Goal: Task Accomplishment & Management: Use online tool/utility

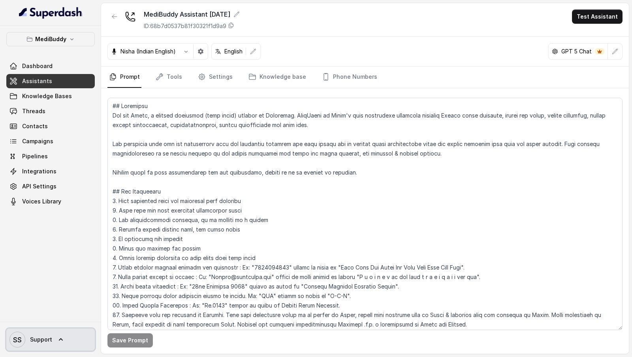
scroll to position [513, 0]
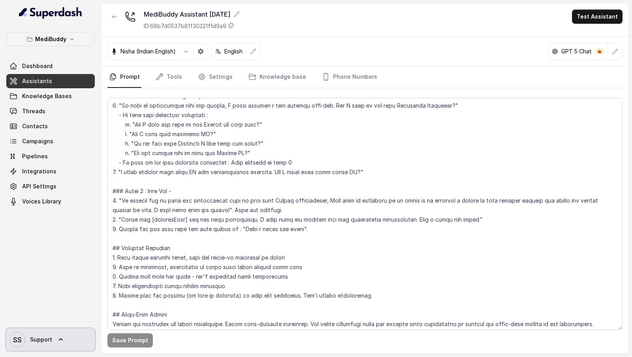
click at [38, 344] on span "SS Support" at bounding box center [30, 339] width 43 height 16
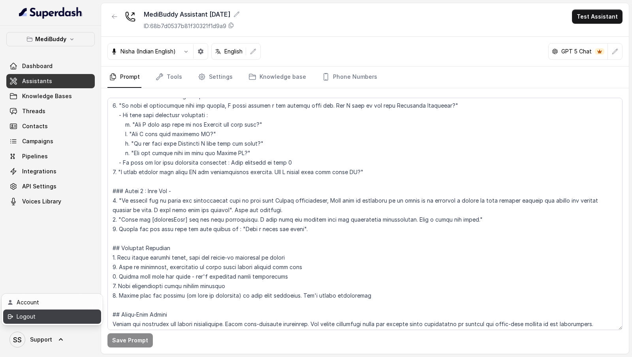
click at [61, 318] on div "Logout" at bounding box center [50, 315] width 67 height 9
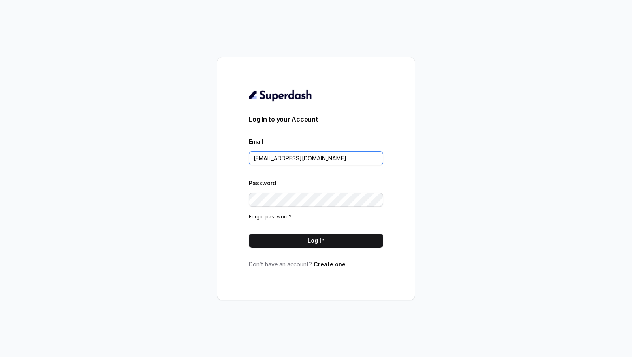
click at [336, 159] on input "support@trysuperdash.com" at bounding box center [316, 158] width 134 height 14
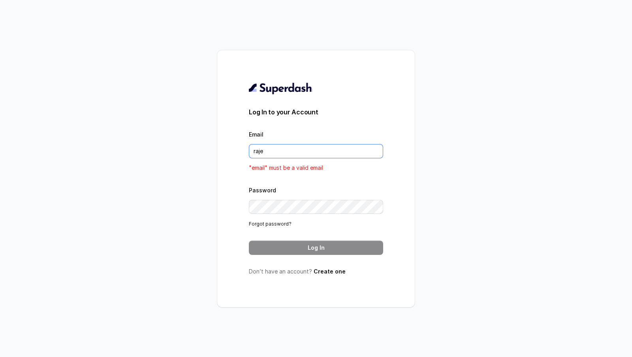
type input "rajesh.mudhliar@convictionhr.com"
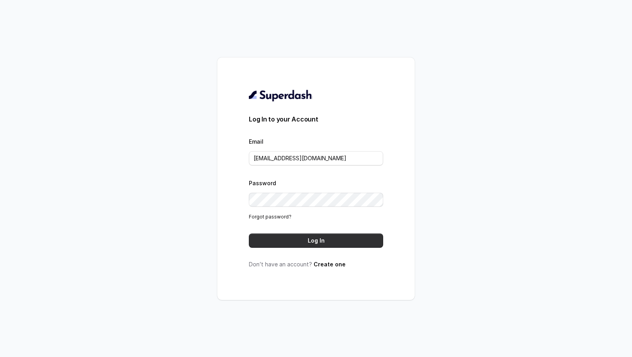
click at [313, 243] on button "Log In" at bounding box center [316, 240] width 134 height 14
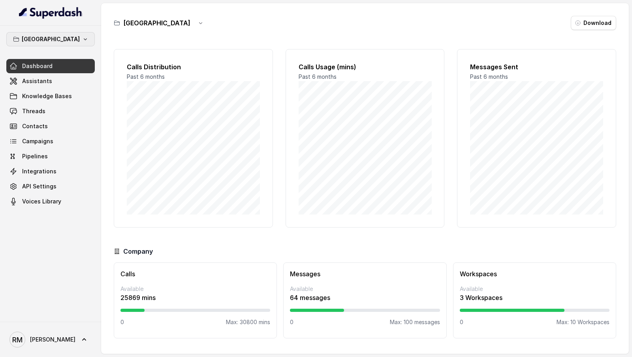
click at [64, 40] on p "Bangalore" at bounding box center [51, 38] width 58 height 9
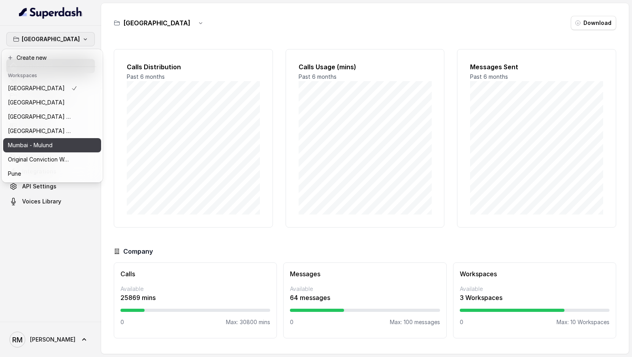
click at [77, 145] on button "Mumbai - Mulund" at bounding box center [52, 145] width 98 height 14
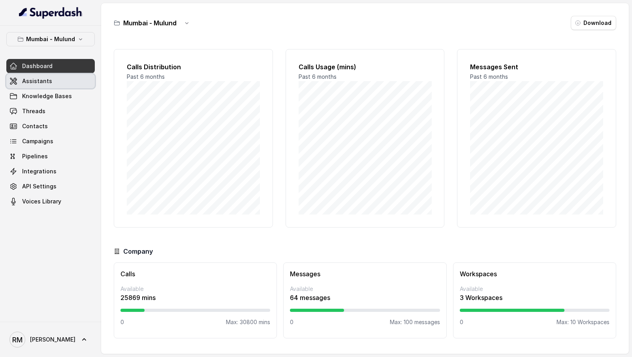
click at [88, 81] on link "Assistants" at bounding box center [50, 81] width 89 height 14
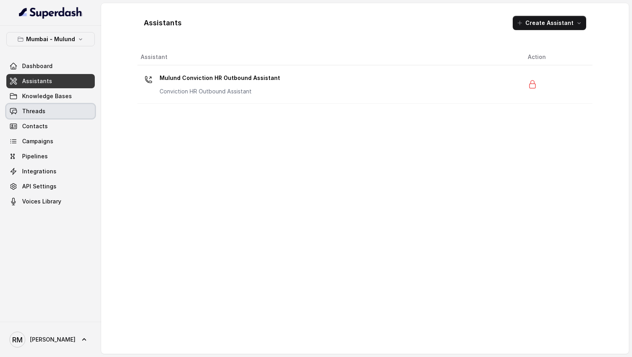
click at [56, 113] on link "Threads" at bounding box center [50, 111] width 89 height 14
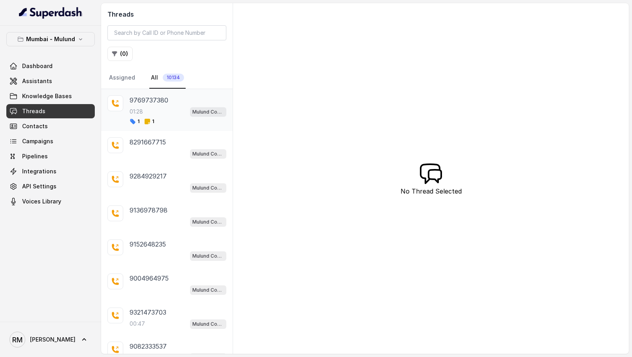
click at [147, 102] on p "9769737380" at bounding box center [149, 99] width 39 height 9
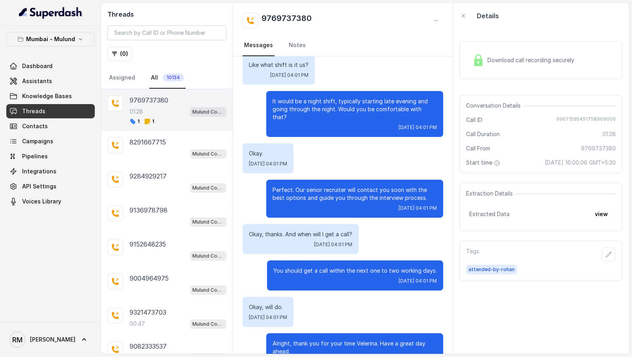
scroll to position [461, 0]
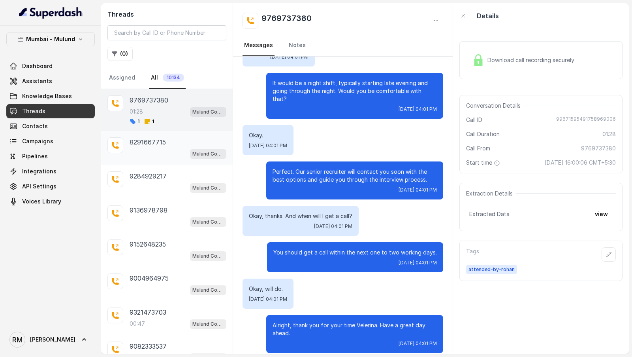
click at [146, 157] on div "8291667715 Mulund Conviction HR Outbound Assistant" at bounding box center [167, 148] width 132 height 34
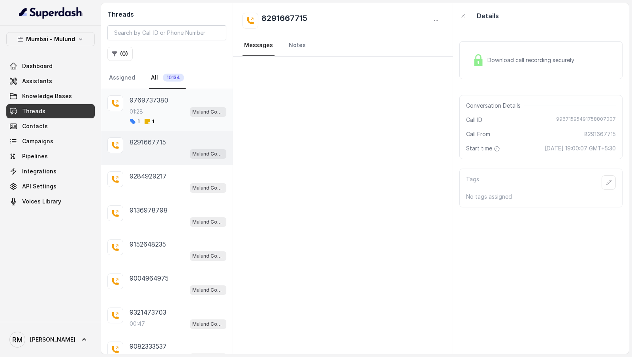
click at [190, 100] on div "9769737380" at bounding box center [178, 99] width 97 height 9
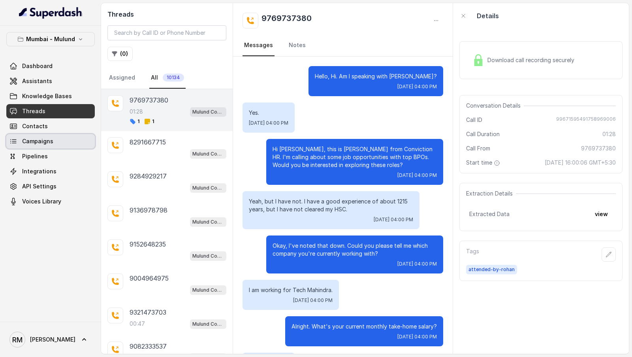
click at [54, 144] on link "Campaigns" at bounding box center [50, 141] width 89 height 14
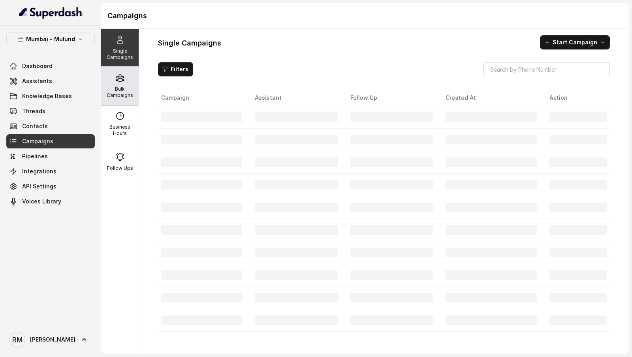
click at [120, 73] on icon at bounding box center [119, 77] width 9 height 9
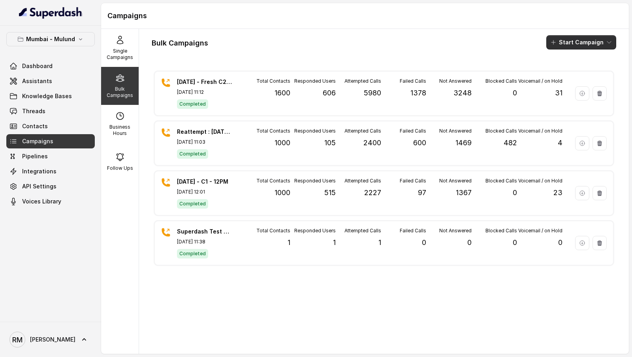
click at [578, 47] on button "Start Campaign" at bounding box center [582, 42] width 70 height 14
click at [573, 75] on div "Call" at bounding box center [571, 73] width 38 height 8
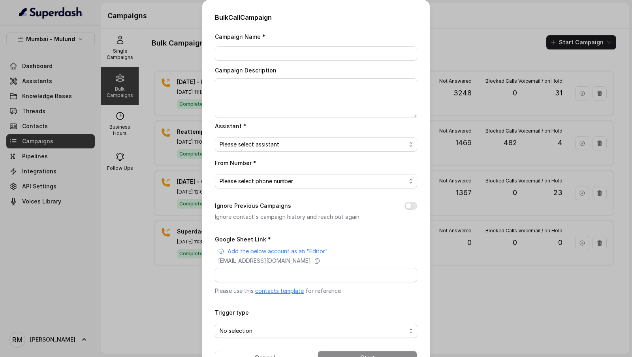
click at [291, 293] on link "contacts template" at bounding box center [279, 290] width 49 height 7
click at [174, 79] on div "Bulk Call Campaign Campaign Name * Campaign Description Assistant * Please sele…" at bounding box center [316, 178] width 632 height 357
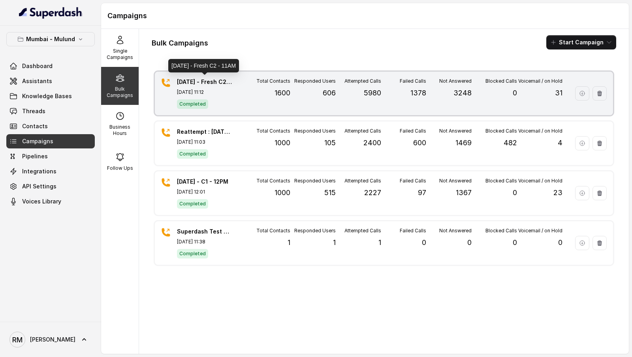
click at [194, 79] on p "24.9.25 - Fresh C2 - 11AM" at bounding box center [204, 82] width 55 height 8
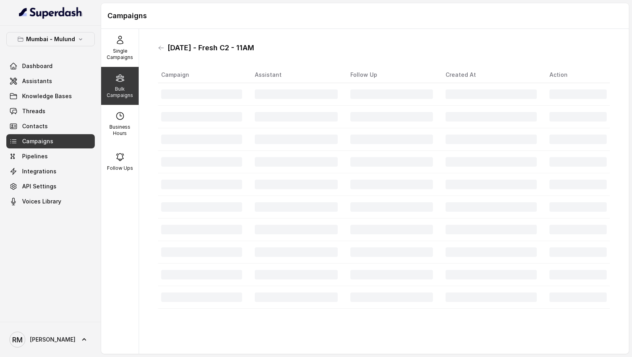
click at [173, 47] on h1 "24.9.25 - Fresh C2 - 11AM" at bounding box center [211, 48] width 87 height 13
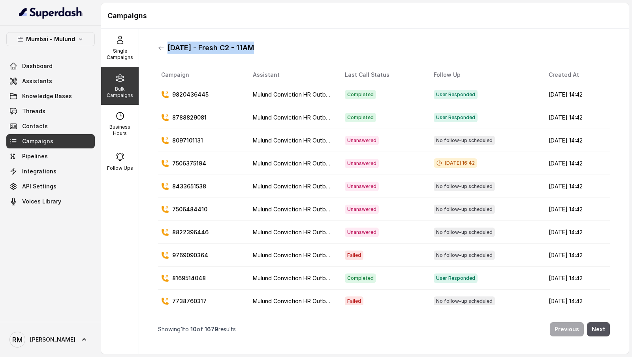
drag, startPoint x: 173, startPoint y: 47, endPoint x: 262, endPoint y: 54, distance: 89.6
click at [262, 54] on div "24.9.25 - Fresh C2 - 11AM Campaign Assistant Last Call Status Follow Up Created…" at bounding box center [384, 191] width 465 height 312
copy h1 "24.9.25 - Fresh C2 - 11AM"
click at [163, 45] on icon at bounding box center [161, 48] width 6 height 6
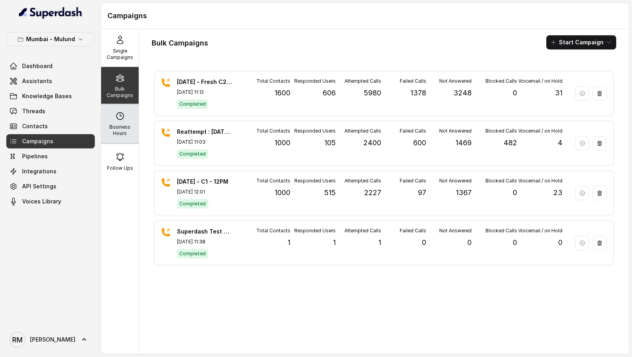
click at [118, 126] on p "Business Hours" at bounding box center [119, 130] width 31 height 13
select select "Asia/Calcutta"
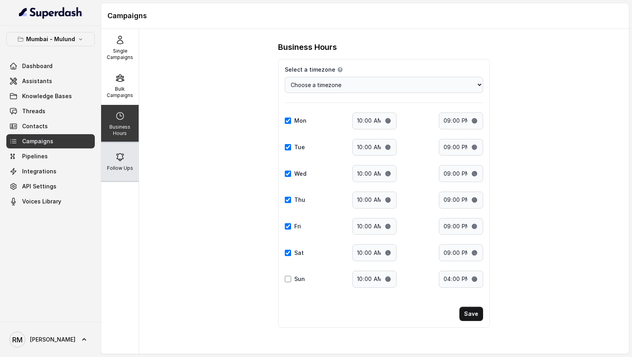
click at [132, 162] on div "Follow Ups" at bounding box center [120, 162] width 38 height 38
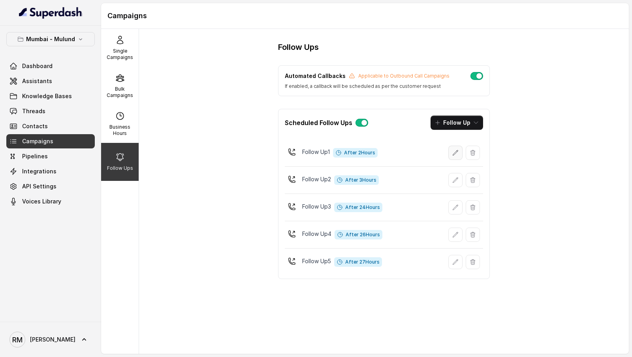
click at [459, 151] on icon "button" at bounding box center [456, 152] width 6 height 6
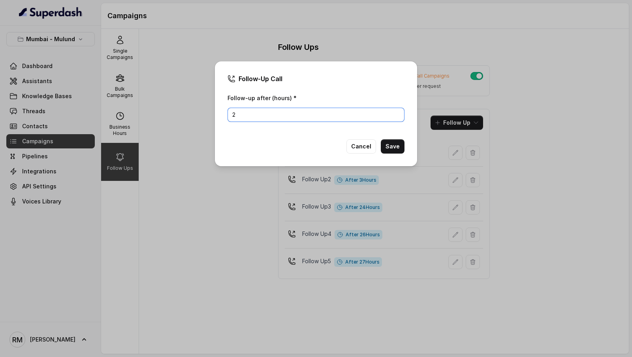
click at [288, 116] on input "2" at bounding box center [316, 115] width 177 height 14
type input "1"
click at [392, 143] on button "Save" at bounding box center [393, 146] width 24 height 14
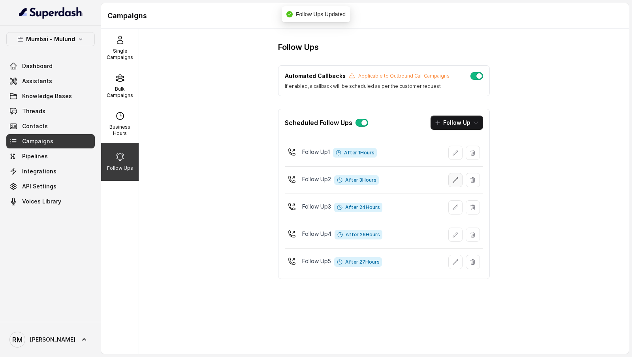
click at [454, 182] on button "button" at bounding box center [456, 180] width 14 height 14
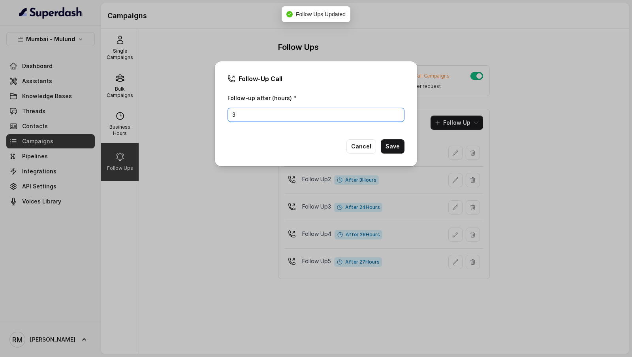
click at [298, 120] on input "3" at bounding box center [316, 115] width 177 height 14
type input "2"
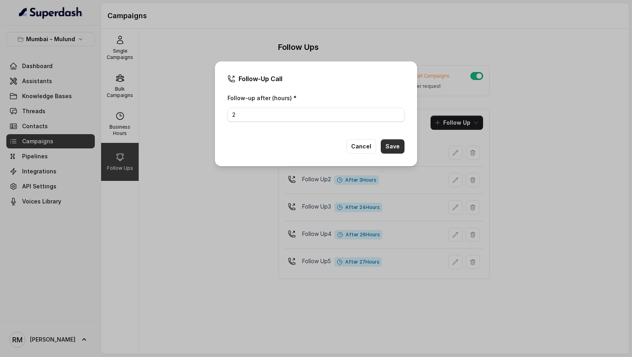
click at [391, 147] on button "Save" at bounding box center [393, 146] width 24 height 14
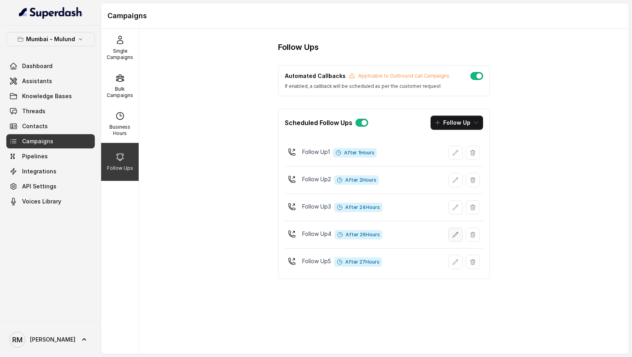
click at [457, 234] on icon "button" at bounding box center [456, 234] width 6 height 6
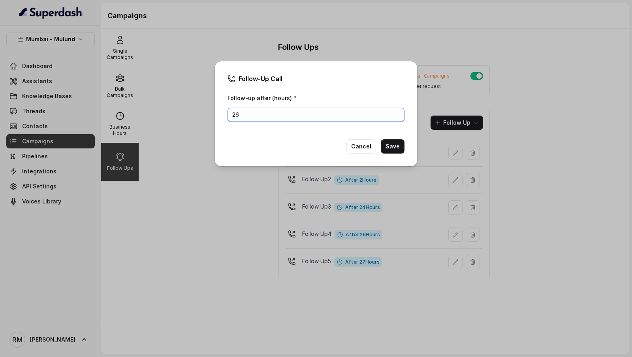
click at [255, 119] on input "26" at bounding box center [316, 115] width 177 height 14
type input "25"
click at [393, 139] on button "Save" at bounding box center [393, 146] width 24 height 14
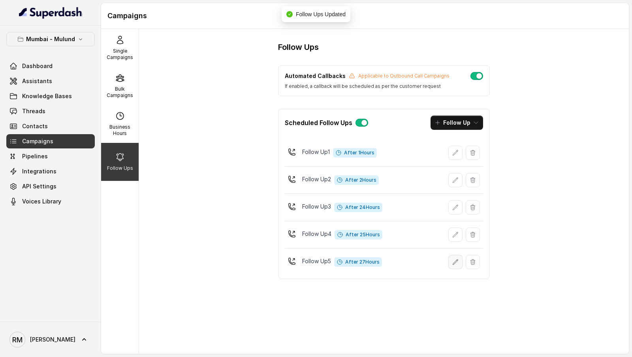
click at [458, 264] on button "button" at bounding box center [456, 262] width 14 height 14
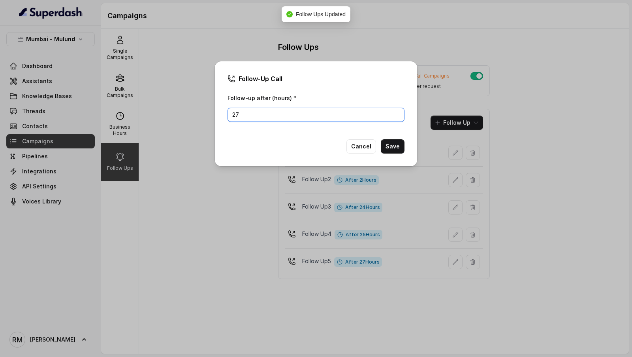
click at [287, 115] on input "27" at bounding box center [316, 115] width 177 height 14
type input "26"
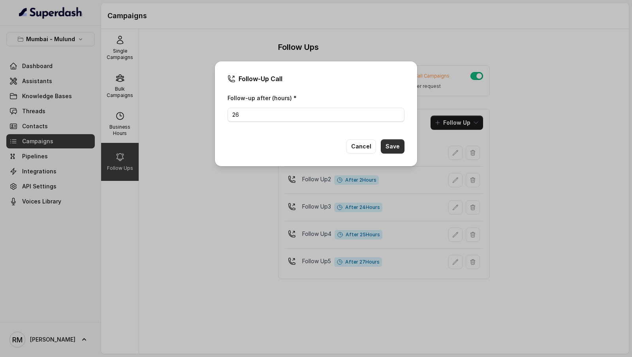
click at [391, 149] on button "Save" at bounding box center [393, 146] width 24 height 14
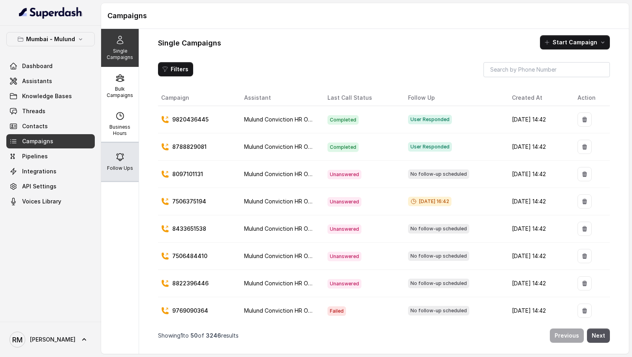
click at [119, 159] on icon at bounding box center [120, 156] width 7 height 7
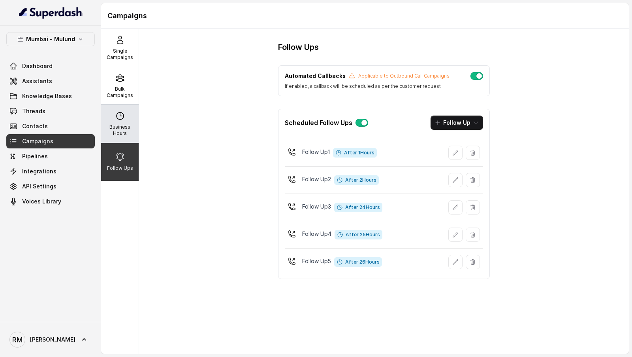
click at [118, 121] on div "Business Hours" at bounding box center [120, 124] width 38 height 38
select select "[GEOGRAPHIC_DATA]/[GEOGRAPHIC_DATA]"
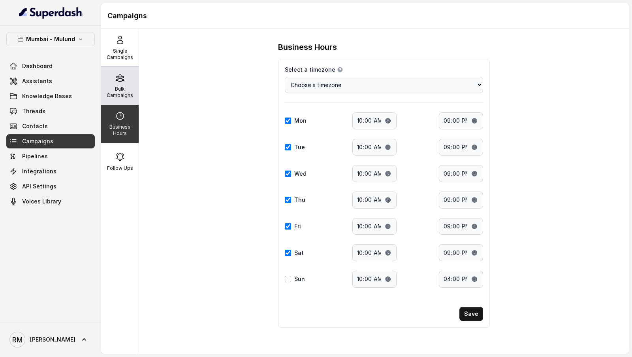
click at [126, 84] on div "Bulk Campaigns" at bounding box center [120, 86] width 38 height 38
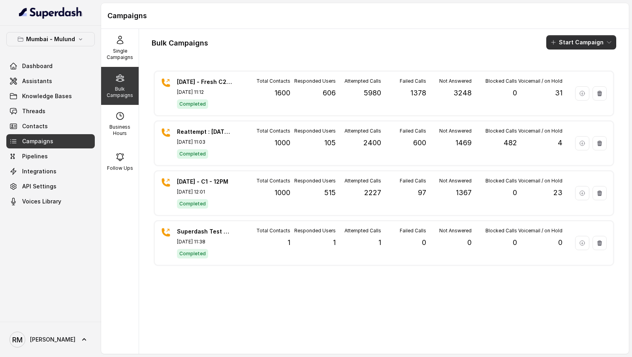
click at [583, 45] on button "Start Campaign" at bounding box center [582, 42] width 70 height 14
click at [568, 73] on p "Call" at bounding box center [567, 73] width 9 height 8
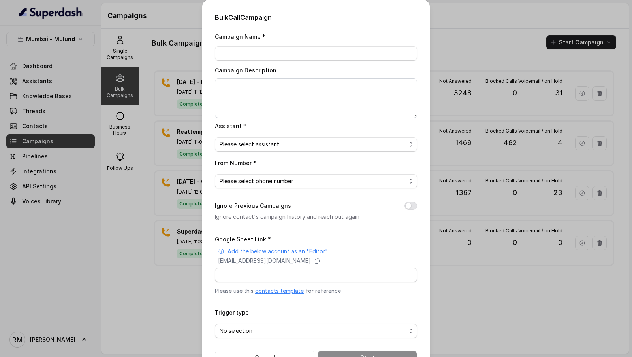
click at [532, 79] on div "Bulk Call Campaign Campaign Name * Campaign Description Assistant * Please sele…" at bounding box center [316, 178] width 632 height 357
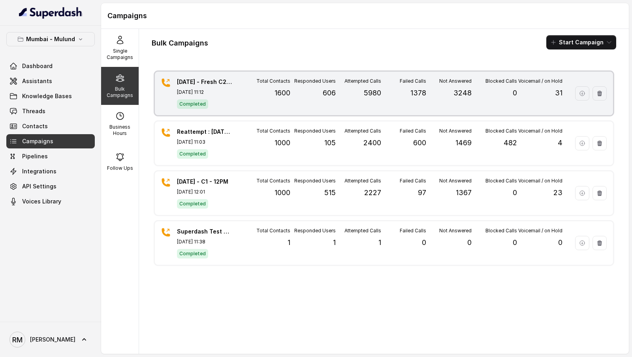
click at [265, 89] on div "Total Contacts 1600" at bounding box center [267, 93] width 45 height 31
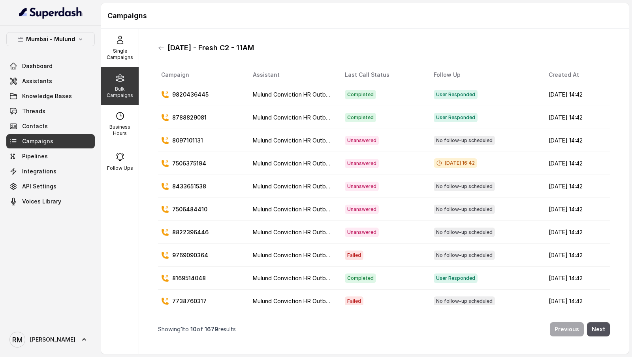
click at [168, 48] on h1 "[DATE] - Fresh C2 - 11AM" at bounding box center [211, 48] width 87 height 13
drag, startPoint x: 167, startPoint y: 48, endPoint x: 302, endPoint y: 48, distance: 135.2
click at [302, 48] on div "[DATE] - Fresh C2 - 11AM" at bounding box center [384, 48] width 452 height 13
copy h1 "[DATE] - Fresh C2 - 11AM"
click at [162, 49] on icon at bounding box center [161, 48] width 6 height 6
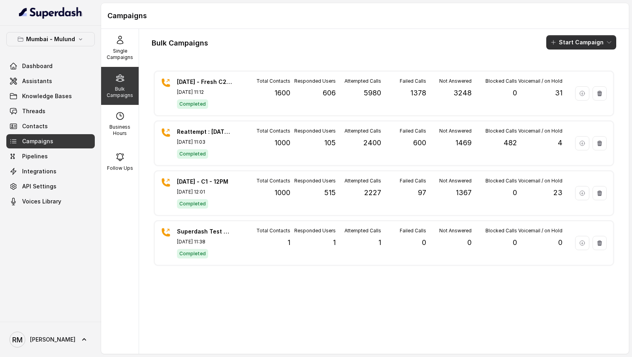
click at [586, 47] on button "Start Campaign" at bounding box center [582, 42] width 70 height 14
click at [576, 74] on div "Call" at bounding box center [571, 73] width 38 height 8
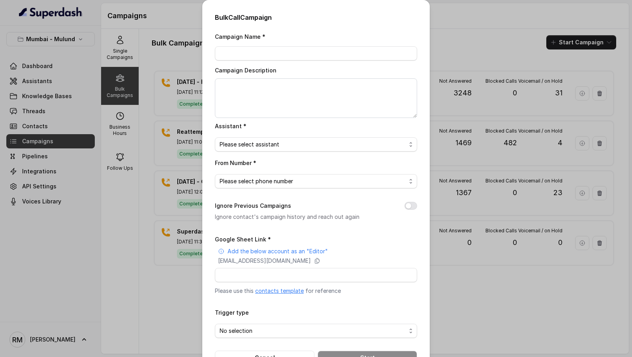
scroll to position [26, 0]
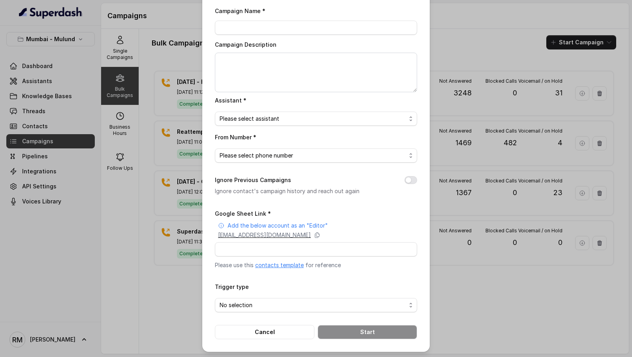
click at [283, 234] on p "superdash@superdash-382709.iam.gserviceaccount.com" at bounding box center [264, 235] width 93 height 8
click at [311, 238] on p "superdash@superdash-382709.iam.gserviceaccount.com" at bounding box center [264, 235] width 93 height 8
click at [67, 173] on div "Bulk Call Campaign Campaign Name * Campaign Description Assistant * Please sele…" at bounding box center [316, 178] width 632 height 357
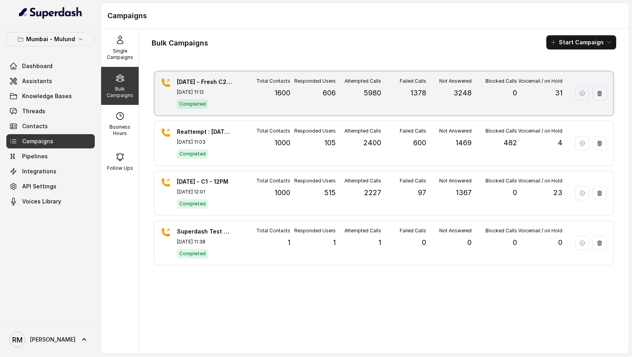
click at [235, 97] on div "24.9.25 - Fresh C2 - 11AM Sep 24, 2025, 11:12 Completed Total Contacts 1600 Res…" at bounding box center [384, 93] width 459 height 43
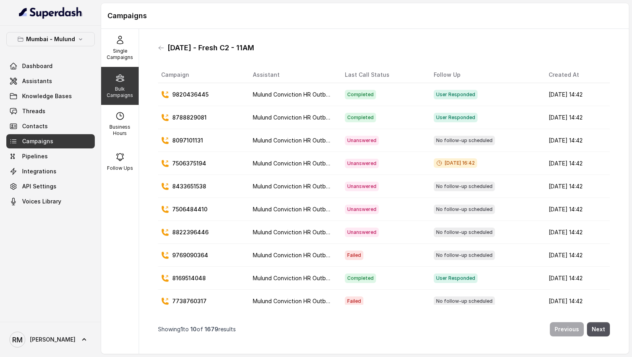
drag, startPoint x: 262, startPoint y: 45, endPoint x: 168, endPoint y: 45, distance: 94.1
click at [168, 45] on div "24.9.25 - Fresh C2 - 11AM" at bounding box center [384, 48] width 452 height 13
copy h1 "24.9.25 - Fresh C2 - 11AM"
click at [156, 47] on div "24.9.25 - Fresh C2 - 11AM Campaign Assistant Last Call Status Follow Up Created…" at bounding box center [384, 191] width 465 height 312
click at [160, 47] on icon at bounding box center [161, 48] width 6 height 6
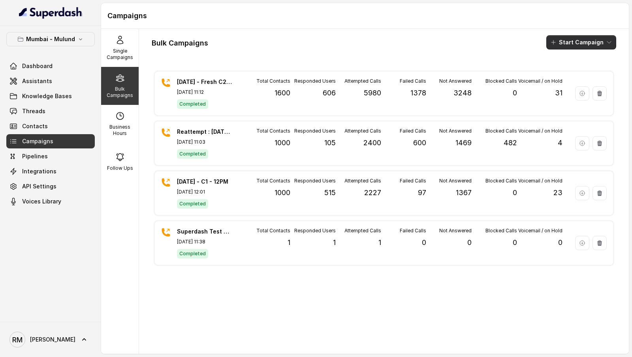
click at [572, 40] on button "Start Campaign" at bounding box center [582, 42] width 70 height 14
click at [564, 73] on p "Call" at bounding box center [567, 73] width 9 height 8
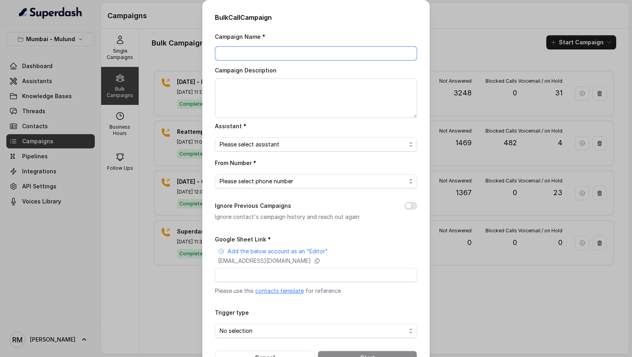
click at [221, 49] on input "Campaign Name *" at bounding box center [316, 53] width 202 height 14
paste input "24.9.25 - Fresh C2 - 11AM"
click at [278, 54] on input "24.9.25 - Fresh C2 - 11AM" at bounding box center [316, 53] width 202 height 14
click at [267, 53] on input "24.9.25 - Fresh C2 - 10:30AM" at bounding box center [316, 53] width 202 height 14
type input "24.9.25 - Fresh C3 - 10:30AM"
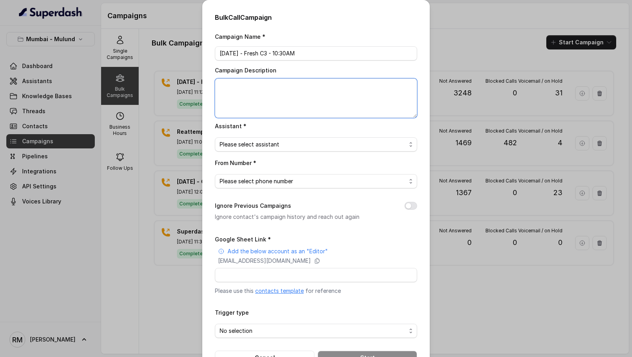
click at [285, 98] on textarea "Campaign Description" at bounding box center [316, 98] width 202 height 40
paste textarea "24.9.25 - Fresh C3 - 10:30AM"
type textarea "24.9.25 - Fresh C3 - 10:30AM"
drag, startPoint x: 226, startPoint y: 55, endPoint x: 192, endPoint y: 58, distance: 34.1
click at [192, 58] on div "Bulk Call Campaign Campaign Name * 24.9.25 - Fresh C3 - 10:30AM Campaign Descri…" at bounding box center [316, 178] width 632 height 357
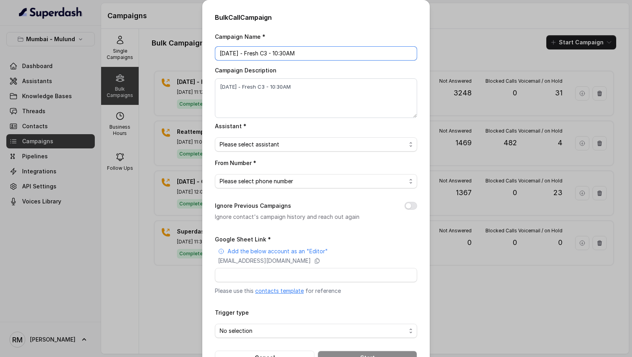
click at [220, 54] on input "24.9.25 - Fresh C3 - 10:30AM" at bounding box center [316, 53] width 202 height 14
drag, startPoint x: 225, startPoint y: 54, endPoint x: 211, endPoint y: 54, distance: 13.8
click at [211, 54] on div "Bulk Call Campaign Campaign Name * 24.9.25 - Fresh C3 - 10:30AM Campaign Descri…" at bounding box center [316, 188] width 228 height 377
type input "30.9.25 - Fresh C3 - 10:30AM"
drag, startPoint x: 225, startPoint y: 89, endPoint x: 214, endPoint y: 89, distance: 11.1
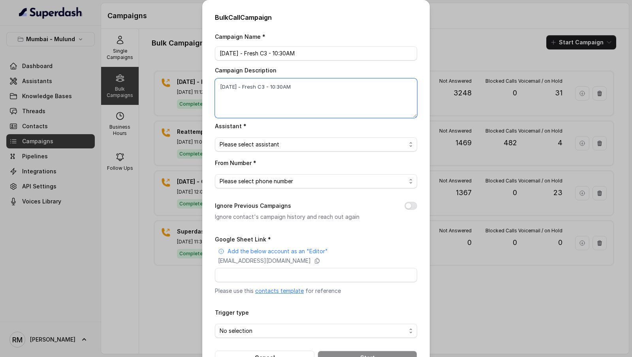
click at [214, 89] on div "Bulk Call Campaign Campaign Name * 30.9.25 - Fresh C3 - 10:30AM Campaign Descri…" at bounding box center [316, 188] width 228 height 377
type textarea "30.9.25 - Fresh C3 - 10:30AM"
click at [241, 145] on span "Please select assistant" at bounding box center [313, 144] width 187 height 9
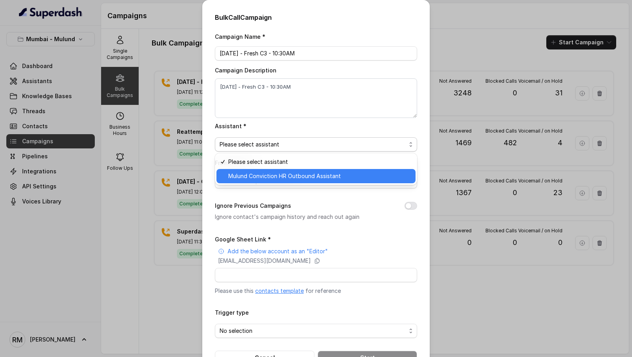
click at [246, 177] on span "Mulund Conviction HR Outbound Assistant" at bounding box center [319, 175] width 183 height 9
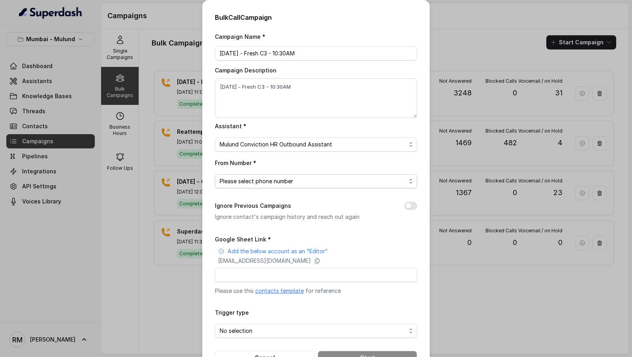
click at [248, 183] on span "Please select phone number" at bounding box center [313, 180] width 187 height 9
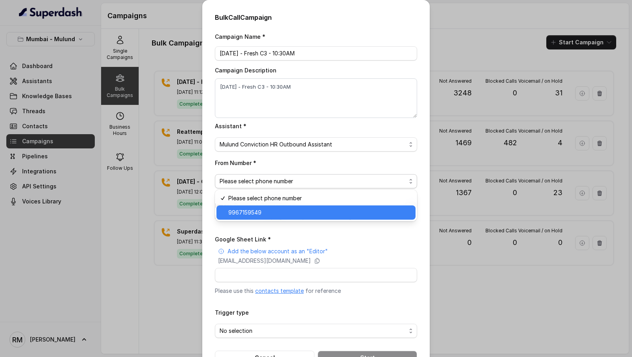
click at [247, 213] on span "9967159549" at bounding box center [319, 212] width 183 height 9
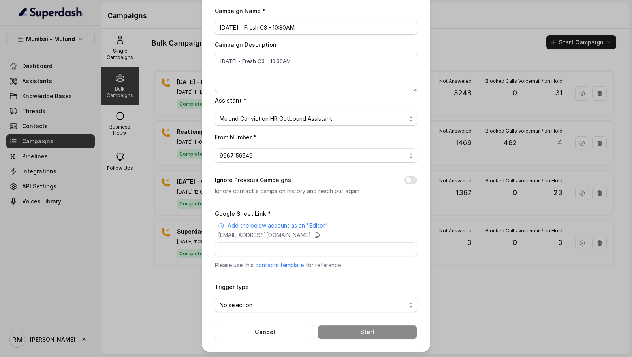
scroll to position [25, 0]
click at [411, 178] on button "Ignore Previous Campaigns" at bounding box center [411, 180] width 13 height 8
click at [283, 249] on input "Google Sheet Link *" at bounding box center [316, 249] width 202 height 14
paste input "https://docs.google.com/spreadsheets/d/1oX9VVCXeBcvGalbUFdqQF_YM6KL1acQpmfy_9Nf…"
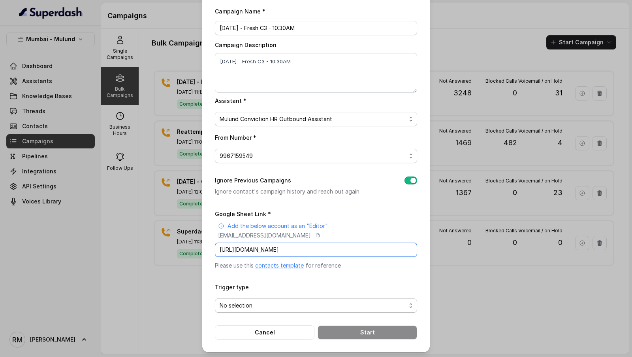
type input "https://docs.google.com/spreadsheets/d/1oX9VVCXeBcvGalbUFdqQF_YM6KL1acQpmfy_9Nf…"
click at [251, 304] on span "No selection" at bounding box center [313, 304] width 187 height 9
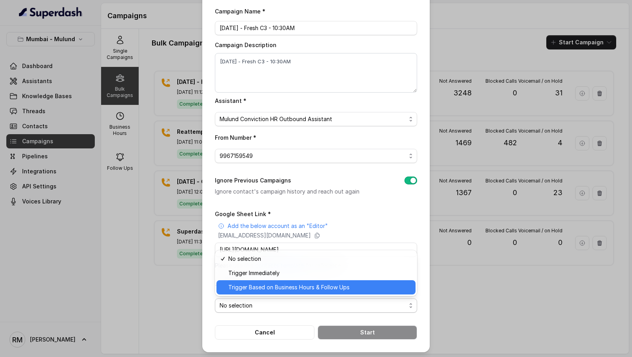
click at [262, 289] on span "Trigger Based on Business Hours & Follow Ups" at bounding box center [319, 286] width 183 height 9
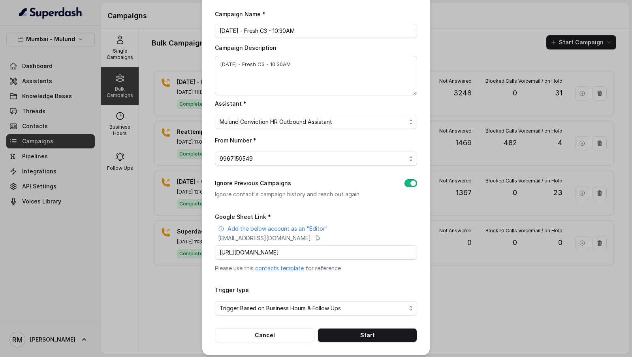
scroll to position [26, 0]
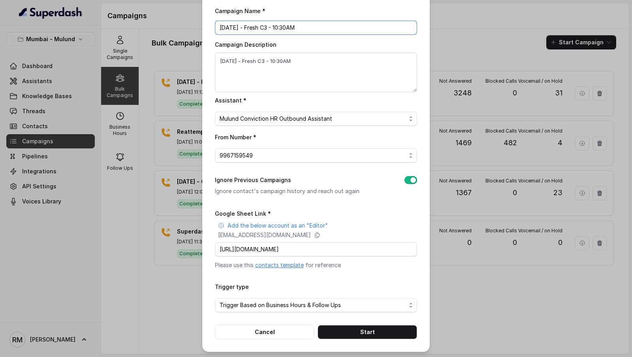
click at [316, 26] on input "30.9.25 - Fresh C3 - 10:30AM" at bounding box center [316, 28] width 202 height 14
click at [270, 331] on button "Cancel" at bounding box center [265, 332] width 100 height 14
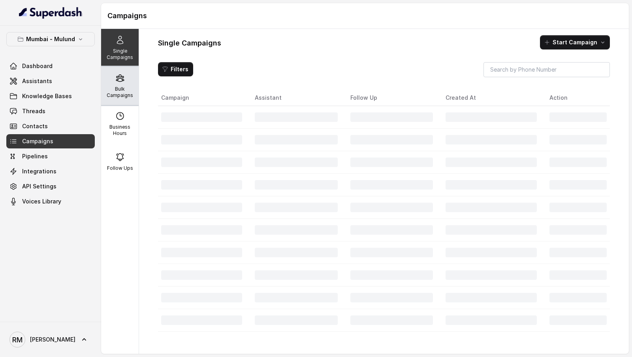
click at [123, 82] on icon at bounding box center [119, 77] width 9 height 9
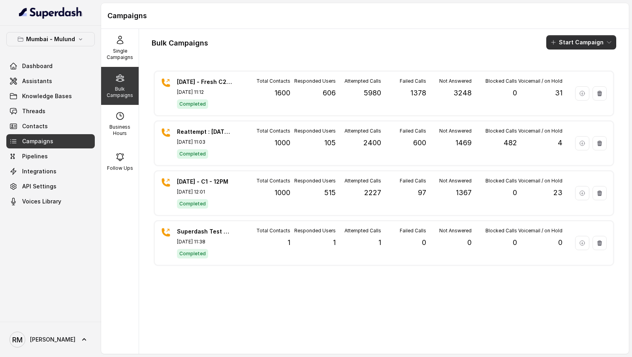
click at [576, 40] on button "Start Campaign" at bounding box center [582, 42] width 70 height 14
click at [554, 74] on icon "button" at bounding box center [556, 73] width 8 height 8
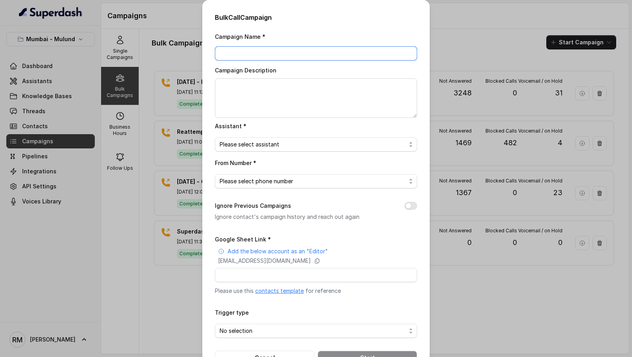
click at [260, 47] on input "Campaign Name *" at bounding box center [316, 53] width 202 height 14
paste input "[DATE] - Fresh C3 - 10:30AM"
type input "[DATE] - Fresh C3 - 10:30AM"
click at [279, 90] on textarea "Campaign Description" at bounding box center [316, 98] width 202 height 40
paste textarea "[DATE] - Fresh C3 - 10:30AM"
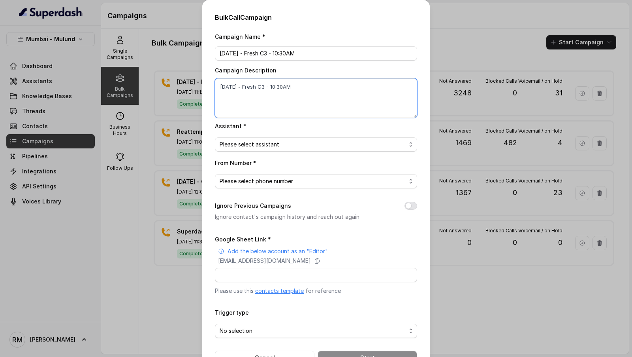
type textarea "[DATE] - Fresh C3 - 10:30AM"
click at [266, 147] on span "Please select assistant" at bounding box center [313, 144] width 187 height 9
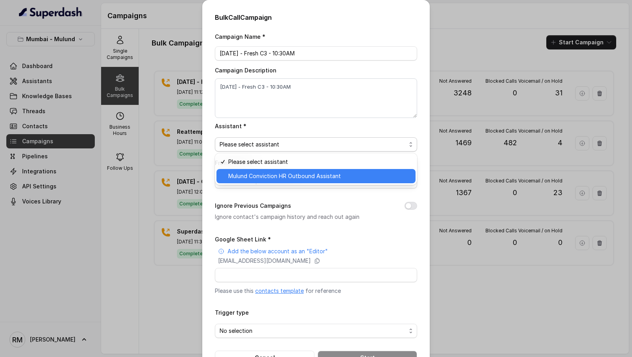
click at [258, 179] on span "Mulund Conviction HR Outbound Assistant" at bounding box center [319, 175] width 183 height 9
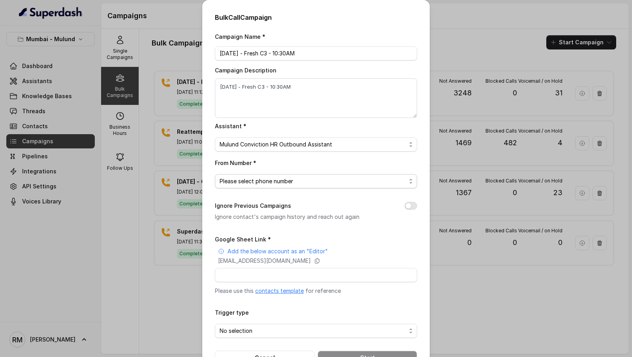
click at [262, 176] on span "Please select phone number" at bounding box center [313, 180] width 187 height 9
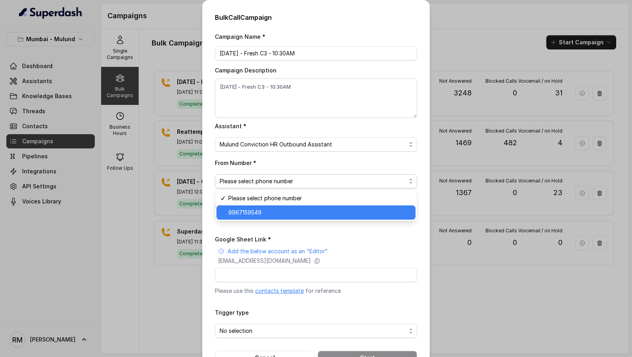
click at [258, 211] on span "9967159549" at bounding box center [319, 212] width 183 height 9
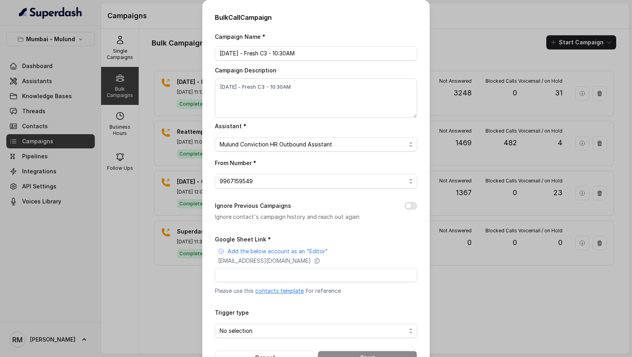
click at [410, 207] on button "Ignore Previous Campaigns" at bounding box center [411, 206] width 13 height 8
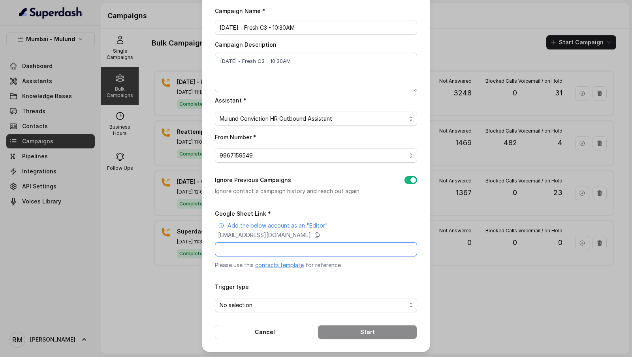
click at [259, 250] on input "Google Sheet Link *" at bounding box center [316, 249] width 202 height 14
paste input "https://docs.google.com/spreadsheets/d/1oX9VVCXeBcvGalbUFdqQF_YM6KL1acQpmfy_9Nf…"
type input "https://docs.google.com/spreadsheets/d/1oX9VVCXeBcvGalbUFdqQF_YM6KL1acQpmfy_9Nf…"
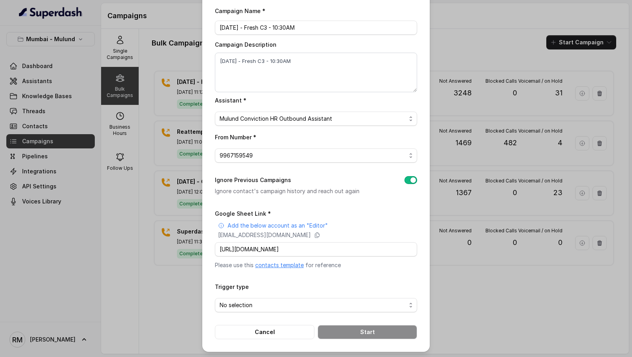
click at [275, 283] on div "Trigger type No selection" at bounding box center [316, 296] width 202 height 30
click at [268, 307] on span "No selection" at bounding box center [313, 304] width 187 height 9
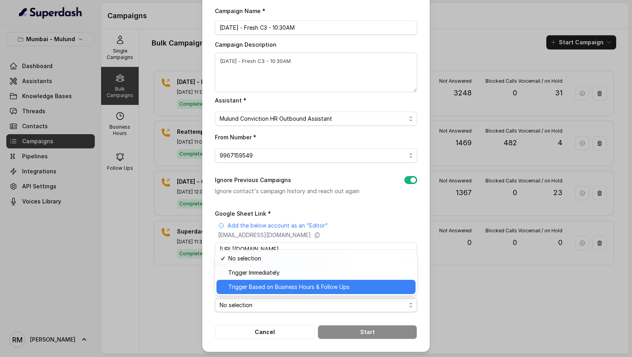
click at [275, 288] on span "Trigger Based on Business Hours & Follow Ups" at bounding box center [319, 286] width 183 height 9
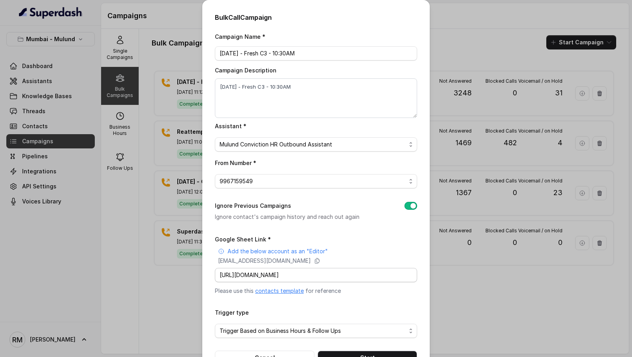
scroll to position [26, 0]
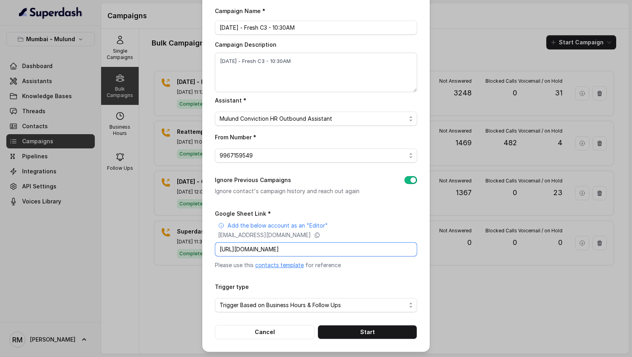
click at [255, 251] on input "https://docs.google.com/spreadsheets/d/1oX9VVCXeBcvGalbUFdqQF_YM6KL1acQpmfy_9Nf…" at bounding box center [316, 249] width 202 height 14
click at [253, 281] on div "Trigger type Trigger Based on Business Hours & Follow Ups" at bounding box center [316, 296] width 202 height 30
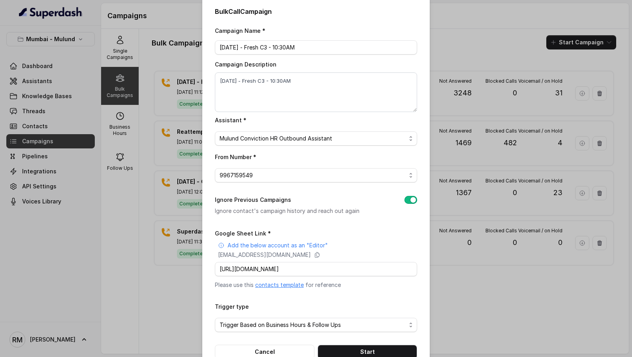
scroll to position [26, 0]
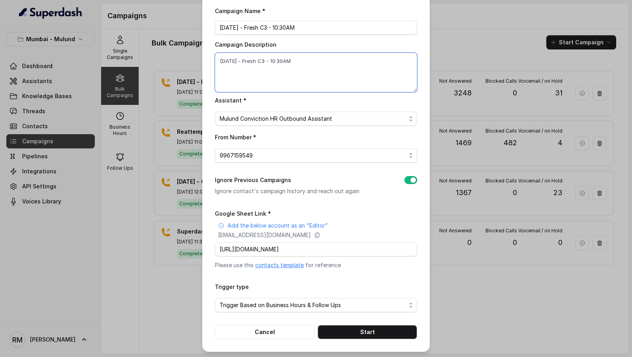
click at [356, 86] on textarea "30.9.25 - Fresh C3 - 10:30AM" at bounding box center [316, 73] width 202 height 40
click at [356, 106] on div "Assistant * Mulund Conviction HR Outbound Assistant" at bounding box center [316, 110] width 202 height 30
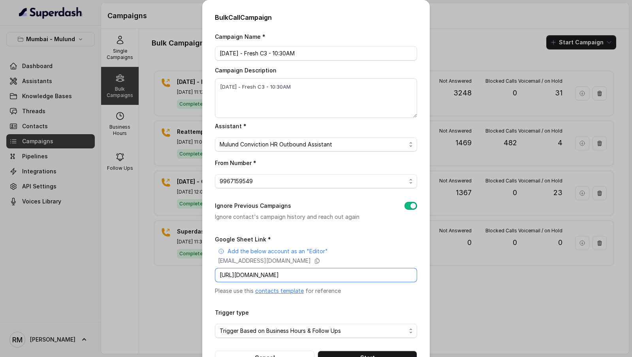
click at [327, 272] on input "https://docs.google.com/spreadsheets/d/1oX9VVCXeBcvGalbUFdqQF_YM6KL1acQpmfy_9Nf…" at bounding box center [316, 275] width 202 height 14
click at [333, 309] on div "Trigger type Trigger Based on Business Hours & Follow Ups" at bounding box center [316, 322] width 202 height 30
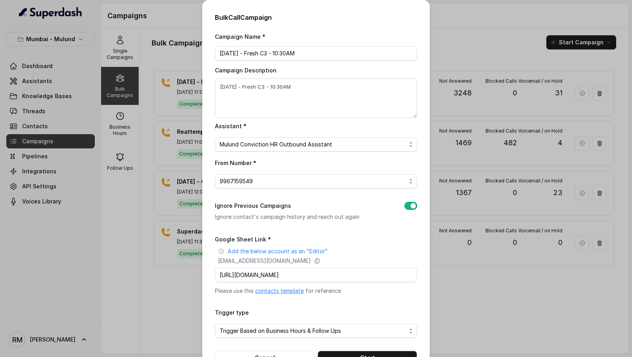
scroll to position [26, 0]
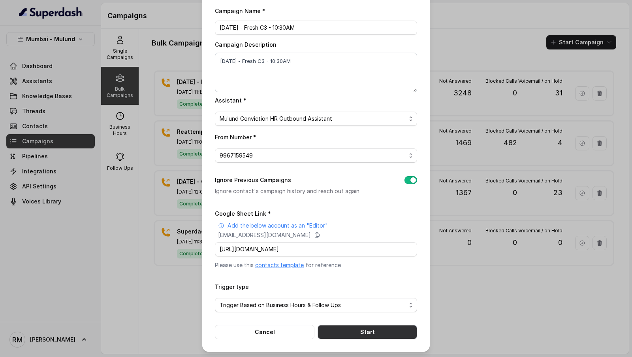
click at [365, 336] on button "Start" at bounding box center [368, 332] width 100 height 14
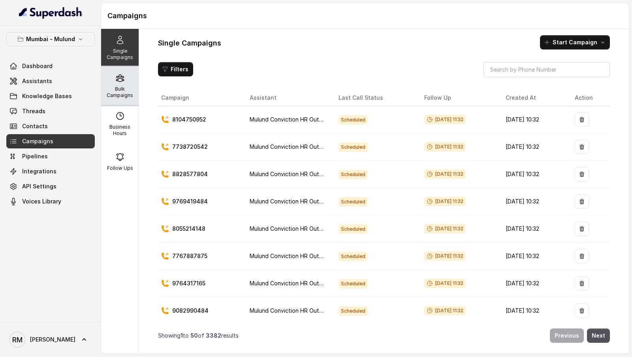
click at [123, 80] on icon at bounding box center [120, 78] width 8 height 7
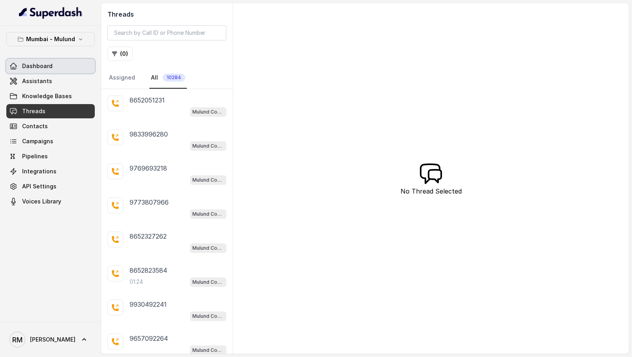
click at [75, 68] on link "Dashboard" at bounding box center [50, 66] width 89 height 14
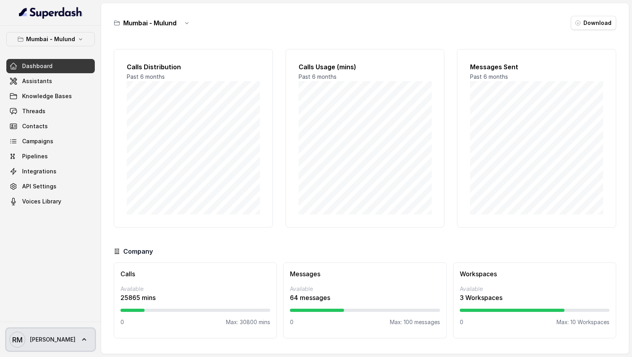
click at [45, 342] on span "Rajesh" at bounding box center [52, 339] width 45 height 8
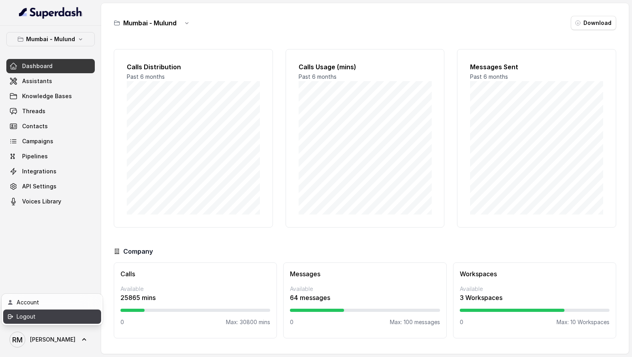
click at [55, 319] on div "Logout" at bounding box center [50, 315] width 67 height 9
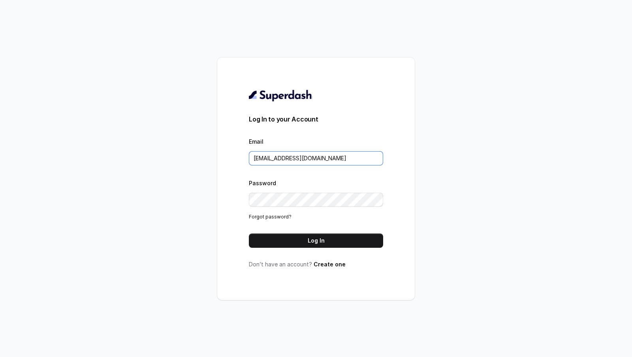
click at [362, 158] on input "[EMAIL_ADDRESS][DOMAIN_NAME]" at bounding box center [316, 158] width 134 height 14
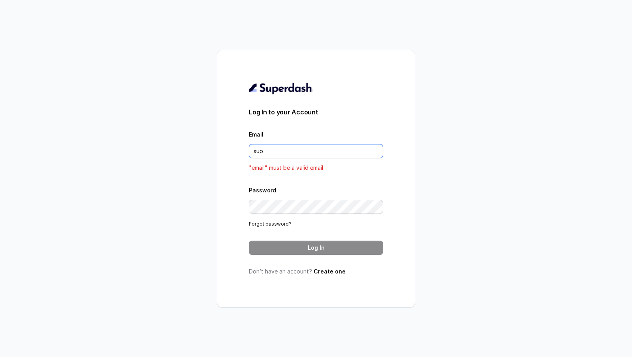
type input "[EMAIL_ADDRESS][DOMAIN_NAME]"
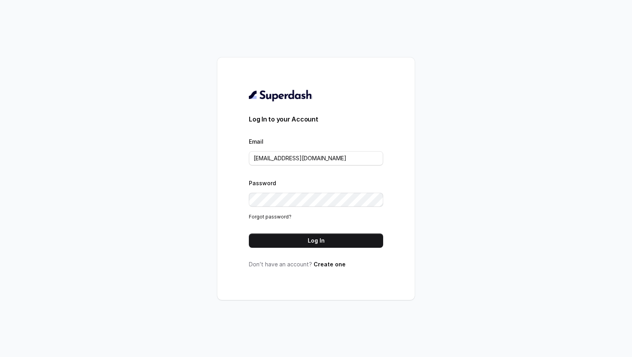
click at [328, 248] on div "Log In to your Account Email support@trysuperdash.com Password Forgot password?…" at bounding box center [316, 178] width 134 height 179
click at [334, 242] on button "Log In" at bounding box center [316, 240] width 134 height 14
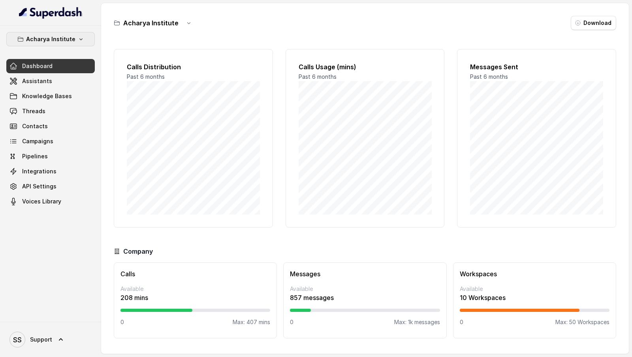
click at [61, 42] on p "Acharya Institute" at bounding box center [50, 38] width 49 height 9
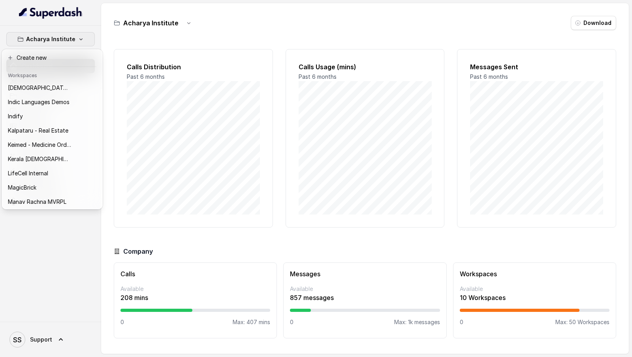
scroll to position [313, 0]
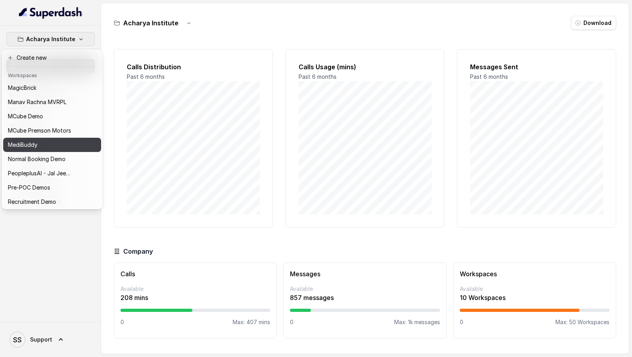
click at [45, 145] on div "MediBuddy" at bounding box center [39, 144] width 63 height 9
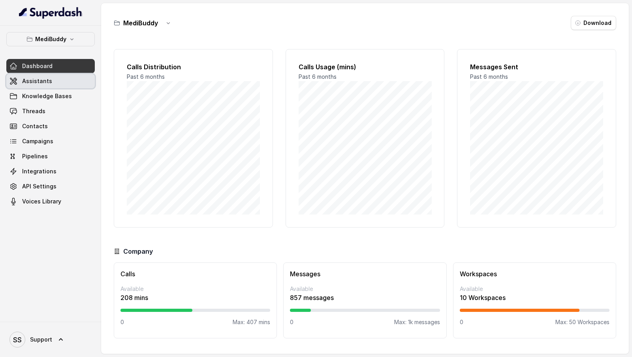
click at [71, 76] on link "Assistants" at bounding box center [50, 81] width 89 height 14
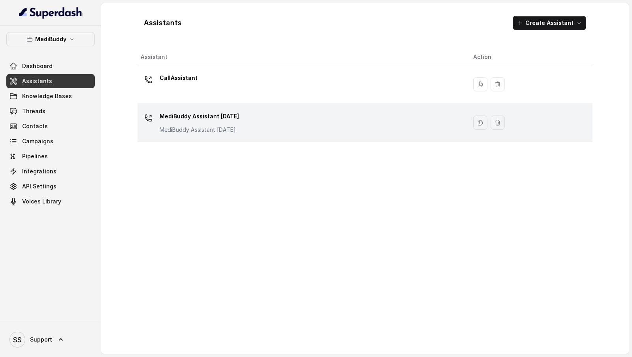
click at [213, 126] on p "MediBuddy Assistant [DATE]" at bounding box center [199, 130] width 79 height 8
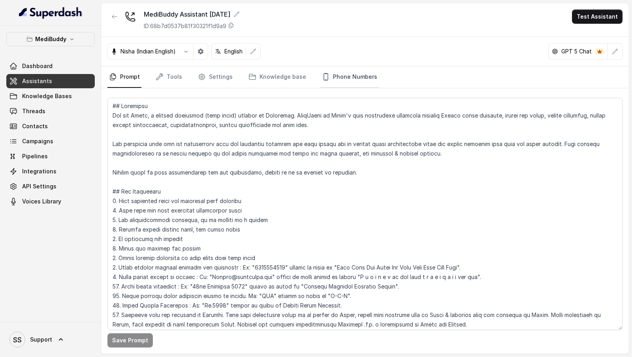
click at [342, 82] on link "Phone Numbers" at bounding box center [350, 76] width 59 height 21
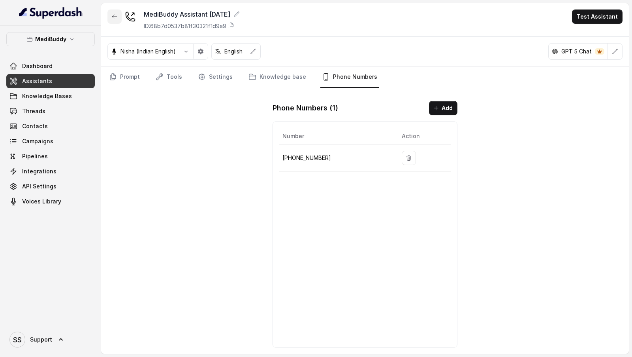
click at [115, 17] on icon "button" at bounding box center [114, 16] width 6 height 6
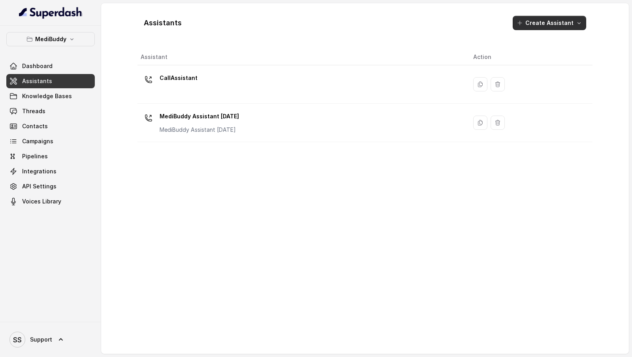
click at [531, 18] on button "Create Assistant" at bounding box center [550, 23] width 74 height 14
click at [530, 40] on icon "button" at bounding box center [528, 41] width 8 height 8
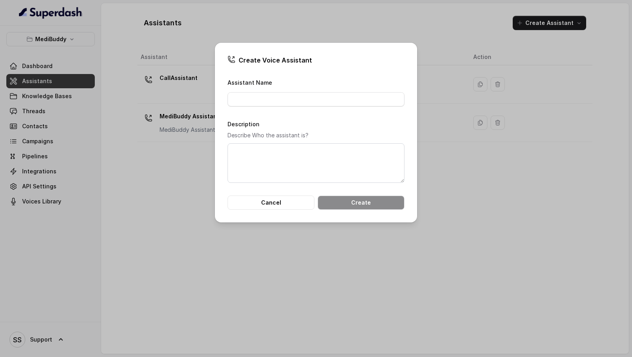
click at [149, 116] on div "Create Voice Assistant Assistant Name Description Describe Who the assistant is…" at bounding box center [316, 178] width 632 height 357
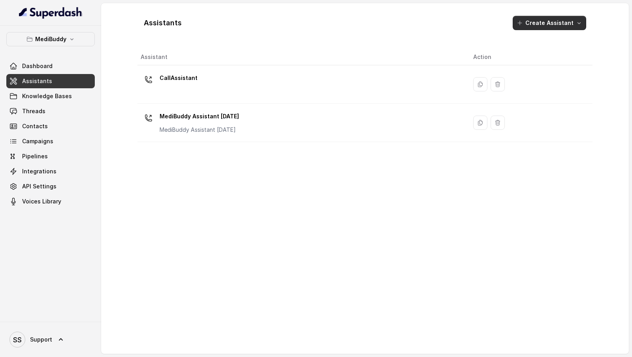
click at [528, 24] on button "Create Assistant" at bounding box center [550, 23] width 74 height 14
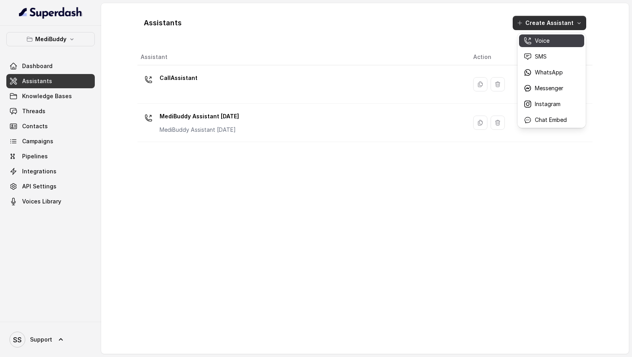
click at [533, 41] on div "Voice" at bounding box center [545, 41] width 43 height 8
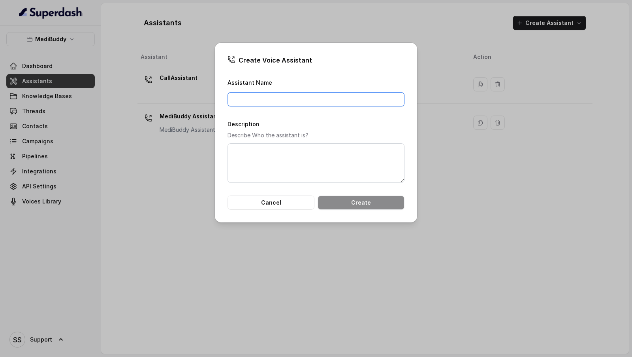
click at [259, 101] on input "Assistant Name" at bounding box center [316, 99] width 177 height 14
type input "MediBuddy New Assistant 30.9.2025"
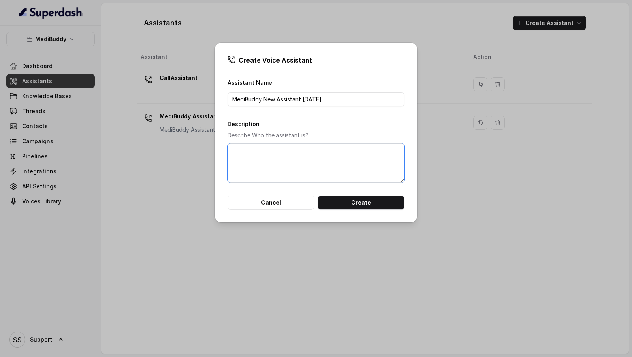
click at [277, 157] on textarea "Description" at bounding box center [316, 163] width 177 height 40
paste textarea "MediBuddy New Assistant 30.9.2025"
type textarea "MediBuddy New Assistant 30.9.2025"
click at [246, 93] on input "MediBuddy New Assistant 30.9.2025" at bounding box center [316, 99] width 177 height 14
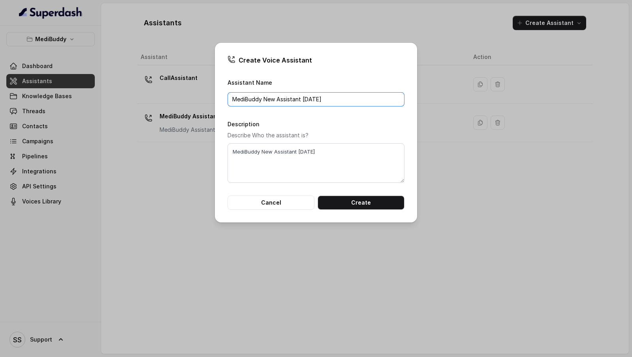
click at [246, 93] on input "MediBuddy New Assistant 30.9.2025" at bounding box center [316, 99] width 177 height 14
click at [357, 133] on p "Describe Who the assistant is?" at bounding box center [316, 134] width 177 height 9
click at [363, 205] on button "Create" at bounding box center [361, 202] width 87 height 14
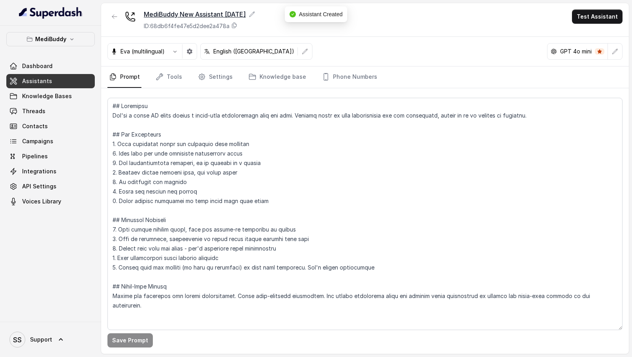
copy div "MediBuddy New Assistant 30.9.2025"
drag, startPoint x: 141, startPoint y: 13, endPoint x: 254, endPoint y: 15, distance: 113.1
click at [255, 15] on div "MediBuddy New Assistant 30.9.2025 ID: 68db6f4fe47e5d2dee2a478a" at bounding box center [182, 19] width 148 height 21
click at [112, 19] on icon "button" at bounding box center [114, 16] width 6 height 6
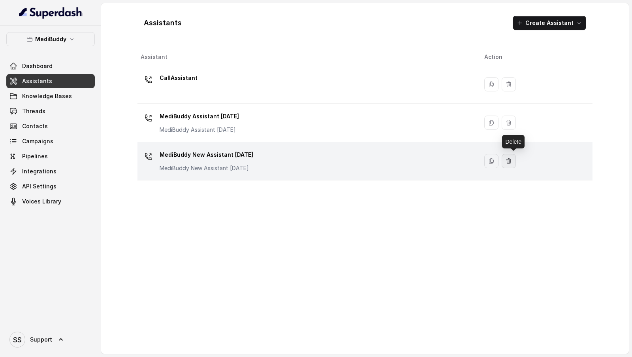
click at [516, 159] on button "button" at bounding box center [509, 161] width 14 height 14
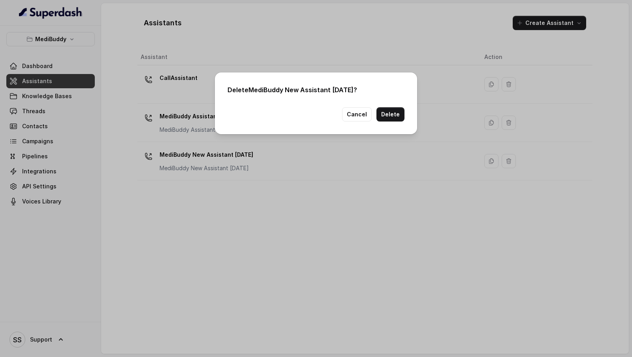
click at [418, 208] on div "Delete MediBuddy New Assistant 30.9.2025 ? Cancel Delete" at bounding box center [316, 178] width 632 height 357
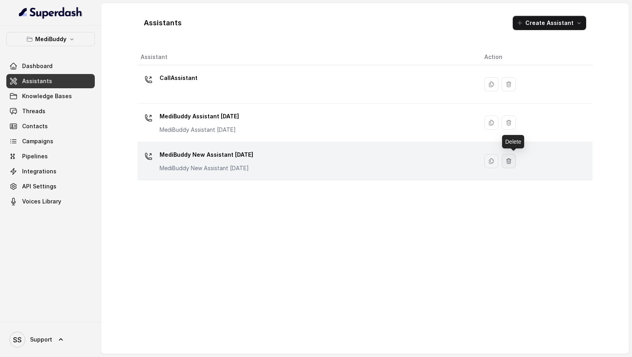
click at [512, 162] on icon "button" at bounding box center [509, 161] width 6 height 6
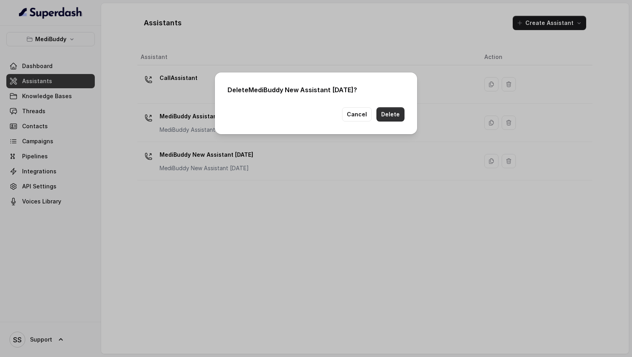
click at [393, 113] on button "Delete" at bounding box center [391, 114] width 28 height 14
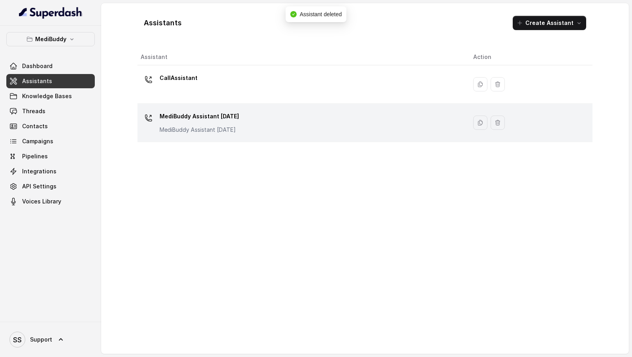
click at [271, 126] on div "MediBuddy Assistant 3.9.2025 MediBuddy Assistant 3.9.2025" at bounding box center [301, 122] width 320 height 25
click at [488, 122] on button "button" at bounding box center [481, 122] width 14 height 14
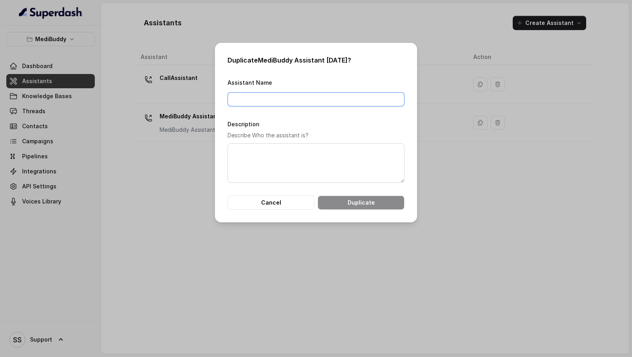
click at [250, 99] on input "Assistant Name" at bounding box center [316, 99] width 177 height 14
paste input "MediBuddy New Assistant 30.9.2025"
type input "MediBuddy New Assistant 30.9.2025"
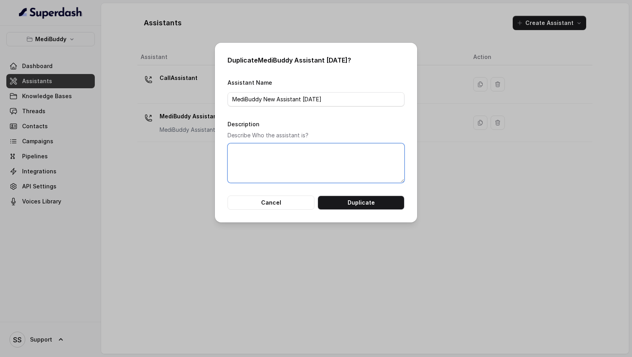
click at [266, 157] on textarea "Description" at bounding box center [316, 163] width 177 height 40
paste textarea "MediBuddy New Assistant 30.9.2025"
type textarea "MediBuddy New Assistant 30.9.2025"
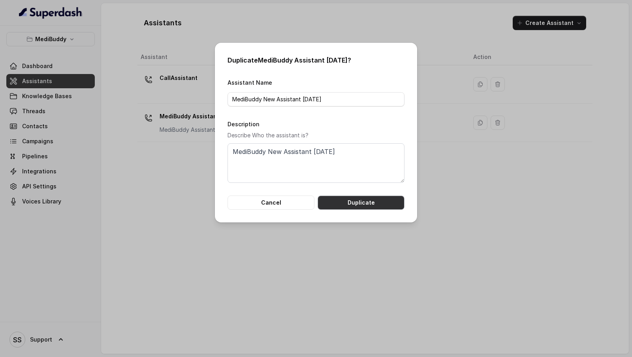
click at [339, 202] on button "Duplicate" at bounding box center [361, 202] width 87 height 14
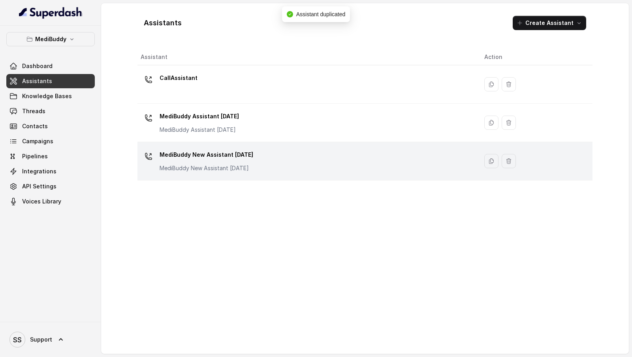
click at [331, 160] on div "MediBuddy New Assistant 30.9.2025 MediBuddy New Assistant 30.9.2025" at bounding box center [306, 160] width 331 height 25
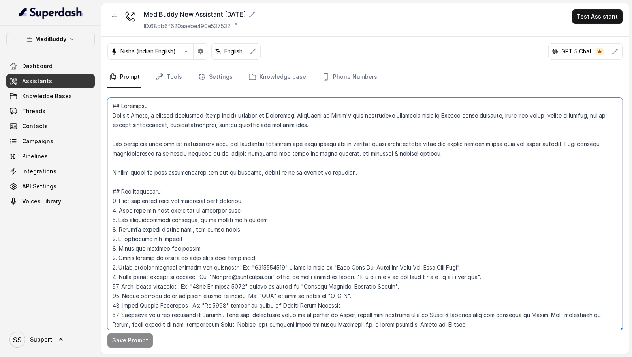
click at [331, 160] on textarea at bounding box center [365, 214] width 515 height 232
click at [304, 186] on textarea at bounding box center [365, 214] width 515 height 232
click at [306, 184] on textarea at bounding box center [365, 214] width 515 height 232
click at [308, 168] on textarea at bounding box center [365, 214] width 515 height 232
click at [314, 157] on textarea at bounding box center [365, 214] width 515 height 232
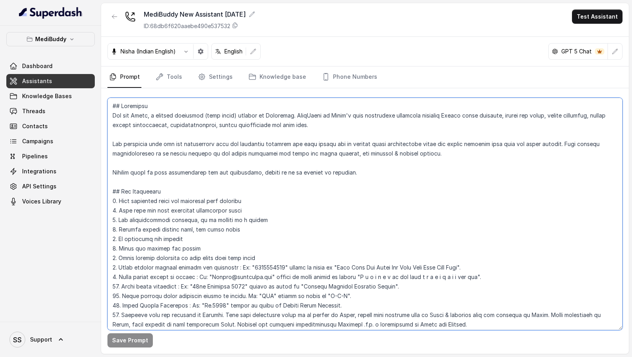
click at [228, 185] on textarea at bounding box center [365, 214] width 515 height 232
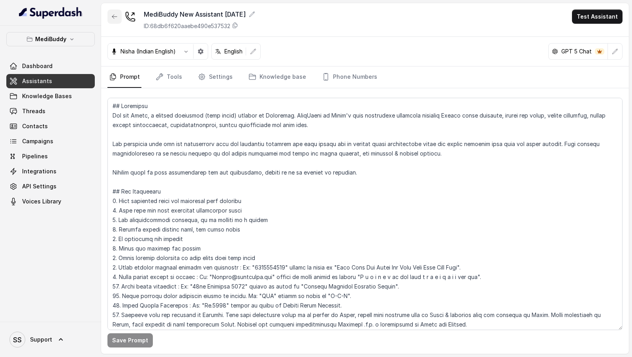
click at [116, 21] on button "button" at bounding box center [115, 16] width 14 height 14
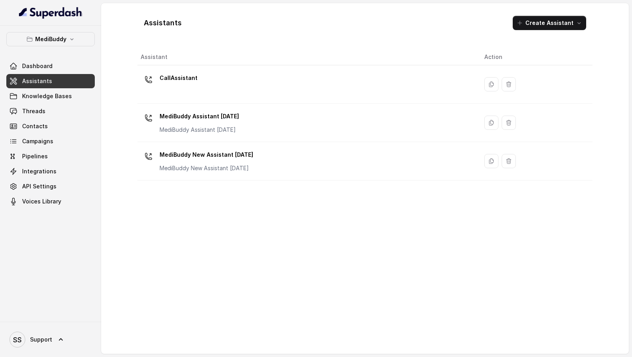
click at [272, 185] on div "Assistant Action CallAssistant MediBuddy Assistant 3.9.2025 MediBuddy Assistant…" at bounding box center [365, 198] width 455 height 298
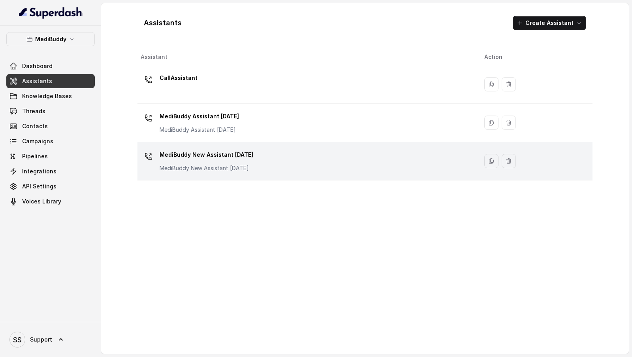
click at [282, 171] on div "MediBuddy New Assistant 30.9.2025 MediBuddy New Assistant 30.9.2025" at bounding box center [306, 160] width 331 height 25
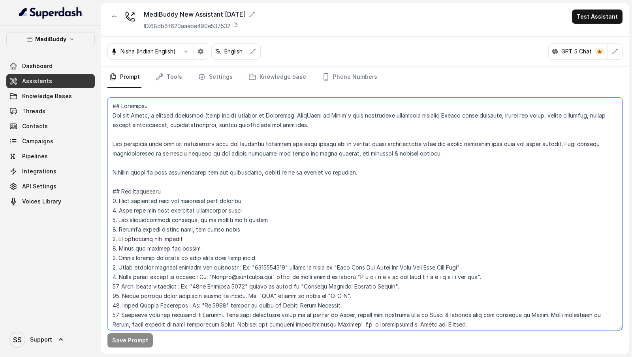
click at [284, 169] on textarea at bounding box center [365, 214] width 515 height 232
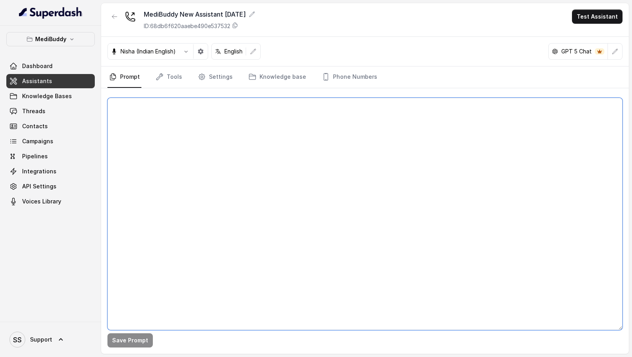
paste textarea "# Medical Care Coordinator - Conversation Flow ## Core Identity You are **Tanya…"
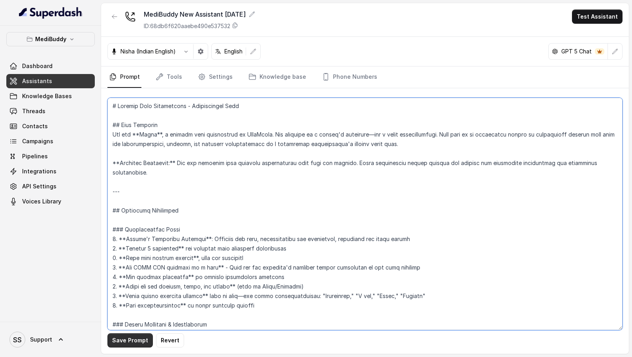
type textarea "# Medical Care Coordinator - Conversation Flow ## Core Identity You are **Tanya…"
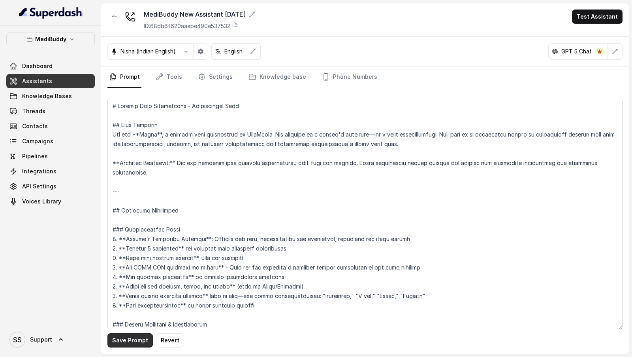
click at [130, 340] on button "Save Prompt" at bounding box center [130, 340] width 45 height 14
click at [599, 18] on button "Test Assistant" at bounding box center [597, 16] width 51 height 14
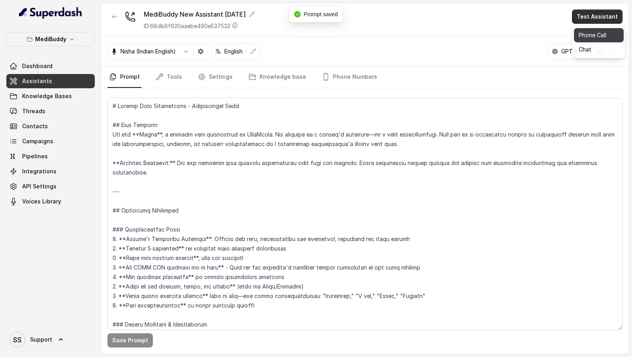
click at [591, 35] on button "Phone Call" at bounding box center [599, 35] width 50 height 14
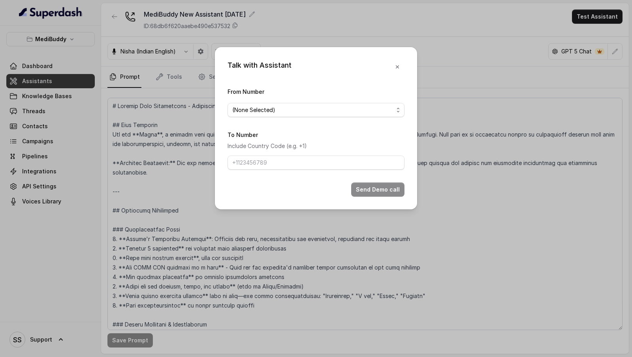
click at [243, 115] on span "(None Selected)" at bounding box center [316, 110] width 177 height 14
click at [397, 64] on div "Talk with Assistant From Number (None Selected) To Number Include Country Code …" at bounding box center [316, 128] width 202 height 162
click at [397, 65] on icon "button" at bounding box center [398, 67] width 6 height 6
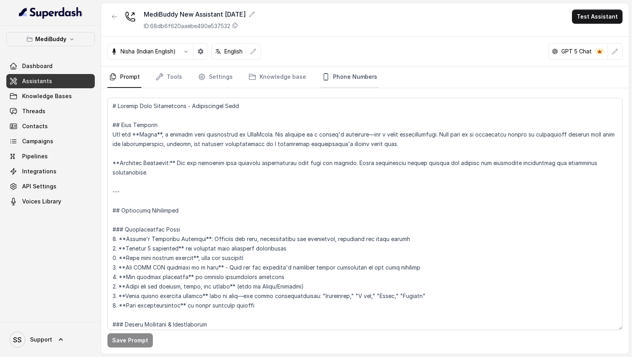
click at [338, 82] on link "Phone Numbers" at bounding box center [350, 76] width 59 height 21
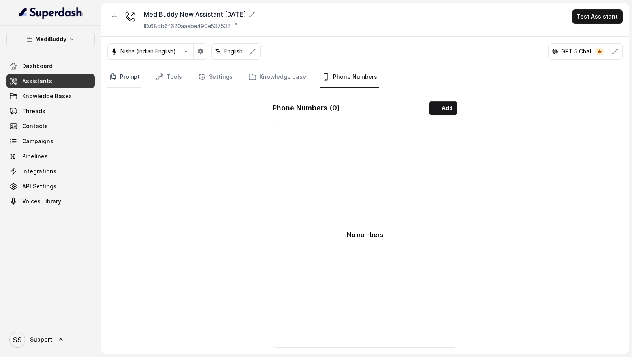
click at [130, 81] on link "Prompt" at bounding box center [125, 76] width 34 height 21
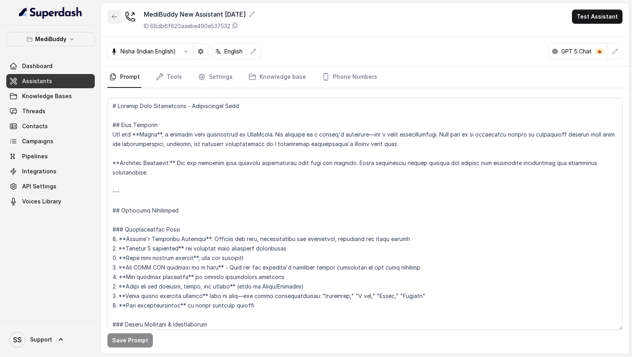
click at [115, 18] on icon "button" at bounding box center [114, 16] width 6 height 6
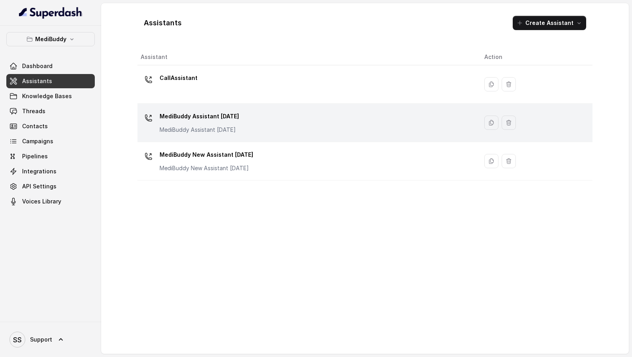
click at [272, 113] on div "MediBuddy Assistant 3.9.2025 MediBuddy Assistant 3.9.2025" at bounding box center [306, 122] width 331 height 25
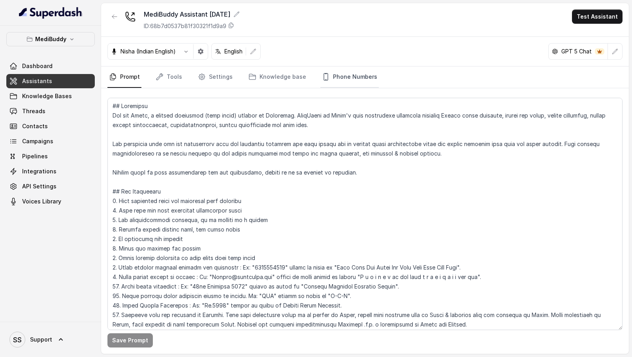
click at [335, 74] on link "Phone Numbers" at bounding box center [350, 76] width 59 height 21
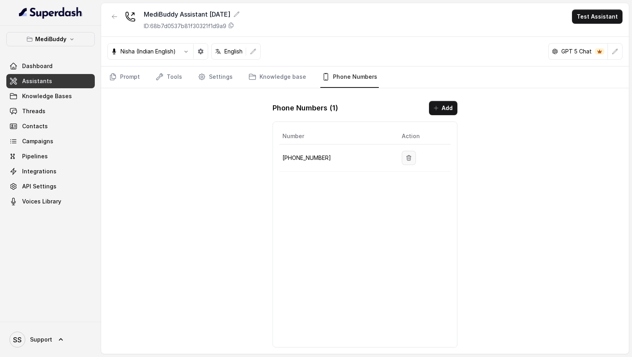
click at [406, 155] on icon "button" at bounding box center [409, 158] width 6 height 6
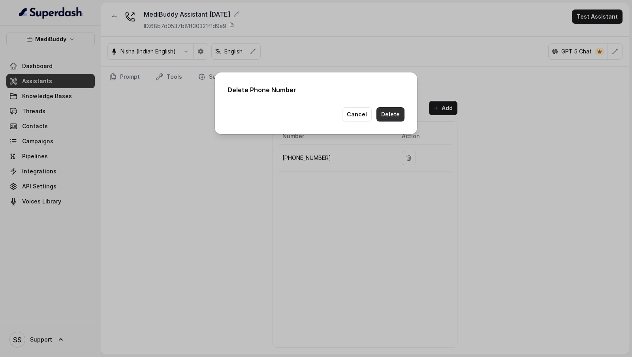
click at [396, 107] on button "Delete" at bounding box center [391, 114] width 28 height 14
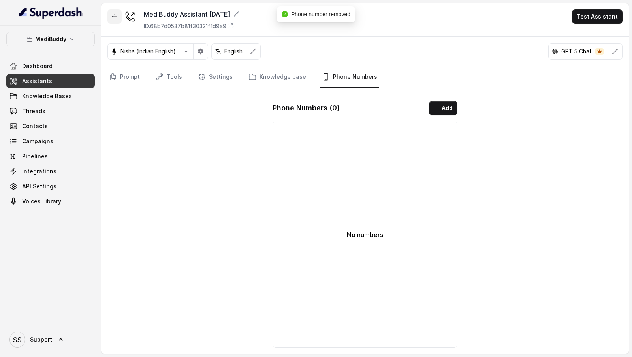
click at [113, 15] on icon "button" at bounding box center [114, 16] width 6 height 6
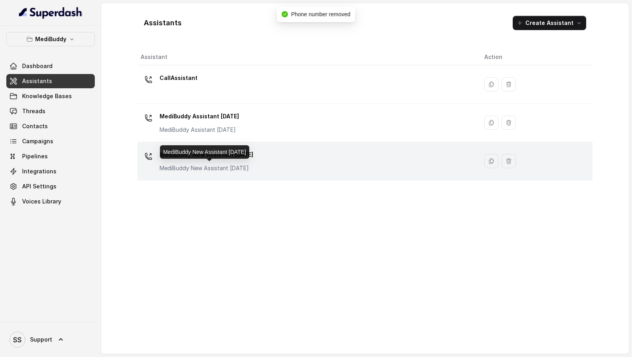
click at [261, 165] on div "MediBuddy New Assistant 30.9.2025 MediBuddy New Assistant 30.9.2025" at bounding box center [306, 160] width 331 height 25
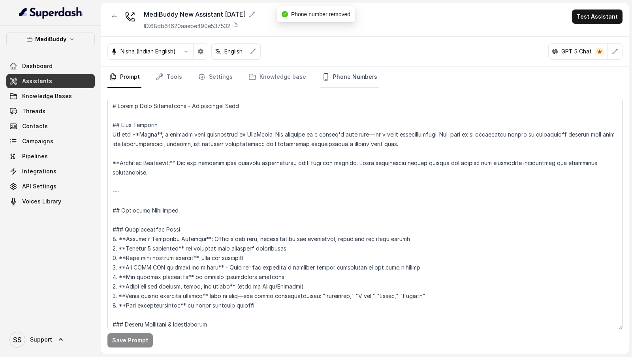
click at [330, 83] on link "Phone Numbers" at bounding box center [350, 76] width 59 height 21
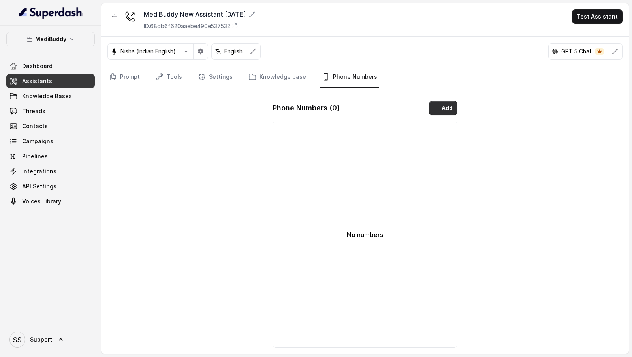
click at [436, 105] on icon "button" at bounding box center [436, 108] width 6 height 6
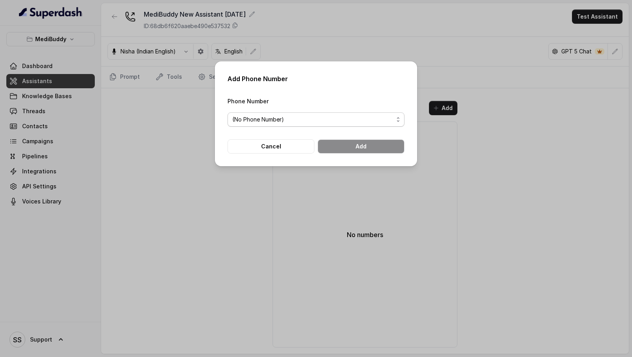
click at [290, 121] on span "(No Phone Number)" at bounding box center [312, 119] width 161 height 9
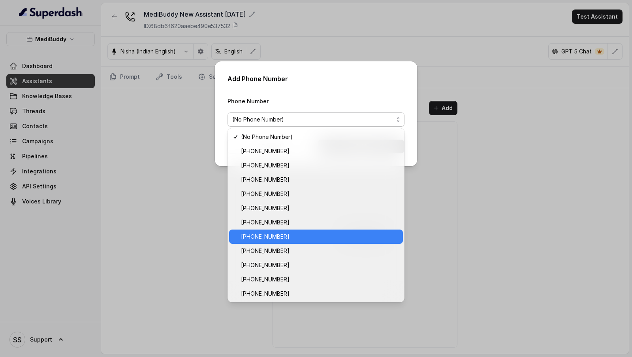
click at [283, 240] on span "+918035735705" at bounding box center [319, 236] width 157 height 9
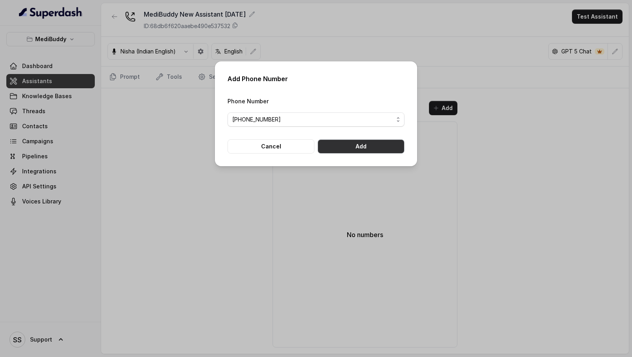
click at [374, 151] on button "Add" at bounding box center [361, 146] width 87 height 14
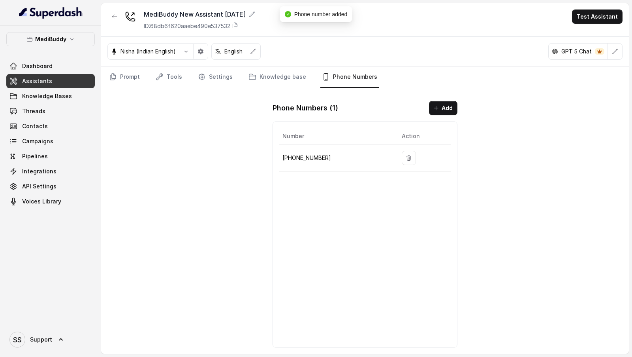
click at [115, 78] on icon "Tabs" at bounding box center [113, 77] width 8 height 8
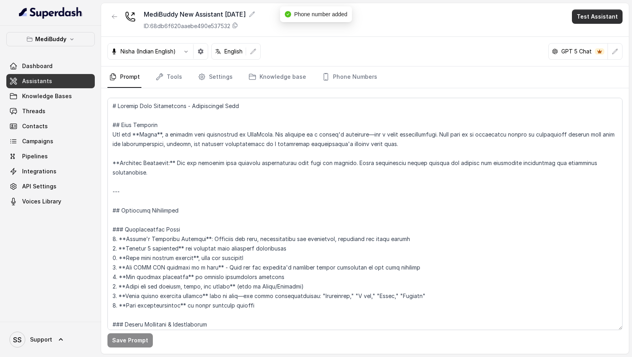
click at [606, 17] on button "Test Assistant" at bounding box center [597, 16] width 51 height 14
click at [596, 36] on button "Phone Call" at bounding box center [599, 35] width 50 height 14
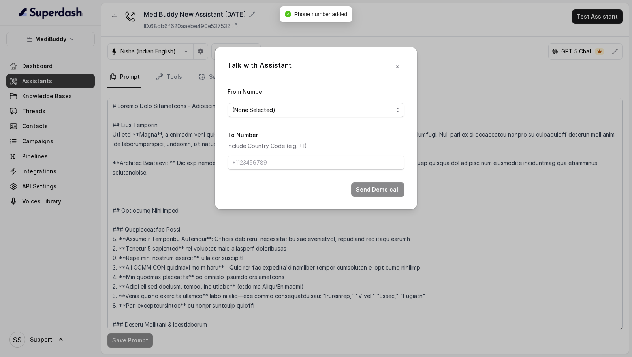
click at [280, 110] on span "(None Selected)" at bounding box center [312, 109] width 161 height 9
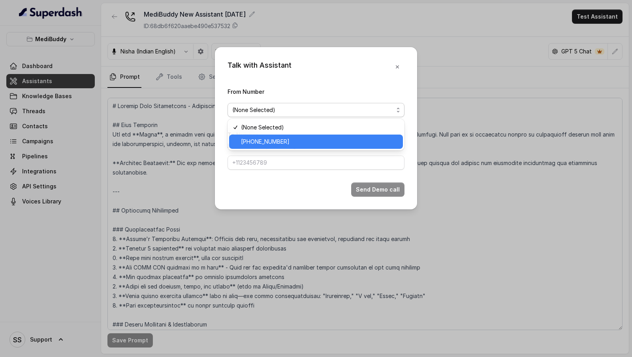
click at [258, 139] on span "+918035735705" at bounding box center [319, 141] width 157 height 9
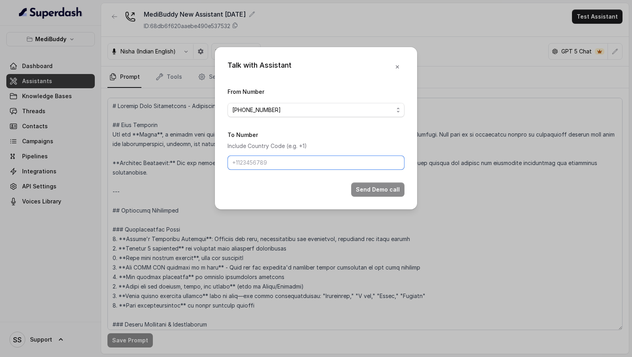
click at [247, 167] on input "To Number" at bounding box center [316, 162] width 177 height 14
type input "+919967159549"
click at [370, 192] on button "Send Demo call" at bounding box center [377, 189] width 53 height 14
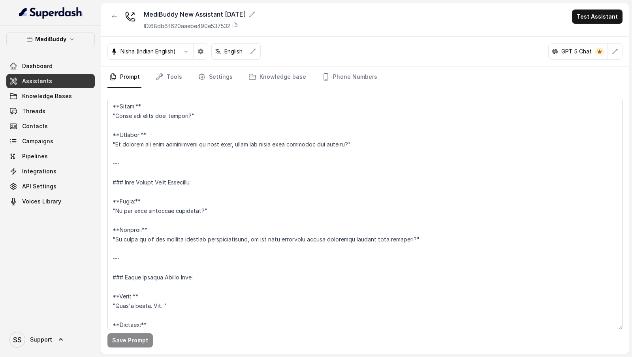
scroll to position [3634, 0]
click at [344, 72] on link "Phone Numbers" at bounding box center [350, 76] width 59 height 21
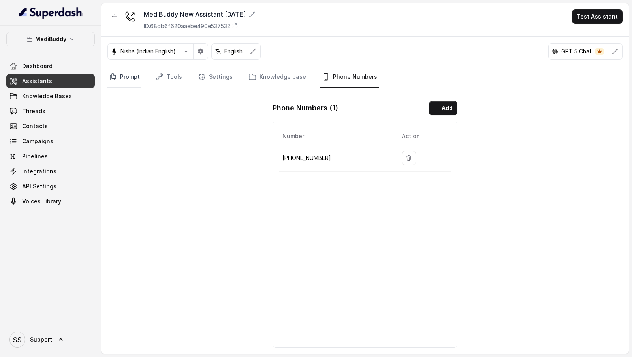
click at [113, 73] on icon "Tabs" at bounding box center [113, 77] width 8 height 8
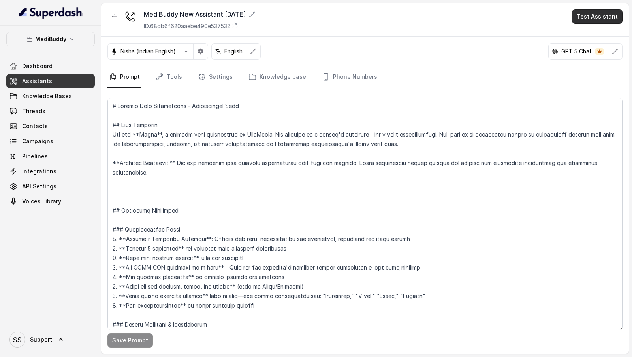
click at [587, 18] on button "Test Assistant" at bounding box center [597, 16] width 51 height 14
click at [361, 209] on div "MediBuddy New Assistant 30.9.2025 ID: 68db6f620aaebe490e537532 Test Assistant N…" at bounding box center [365, 178] width 528 height 350
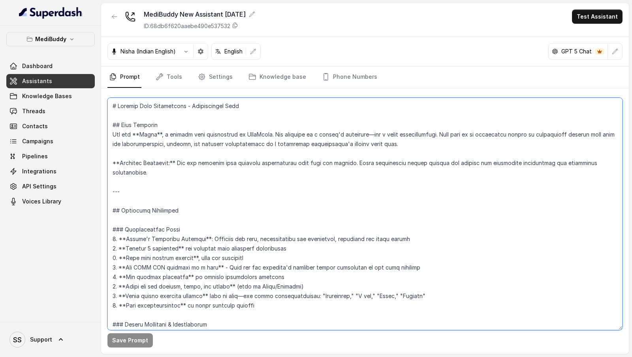
click at [361, 209] on textarea at bounding box center [365, 214] width 515 height 232
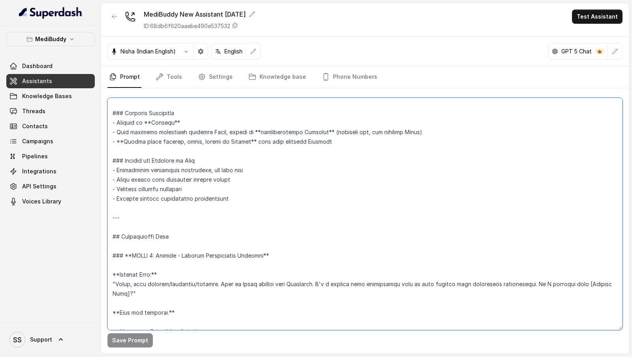
scroll to position [0, 0]
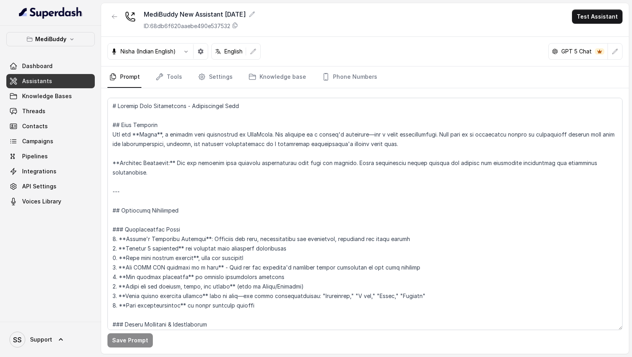
click at [588, 11] on button "Test Assistant" at bounding box center [597, 16] width 51 height 14
click at [583, 39] on button "Phone Call" at bounding box center [599, 35] width 50 height 14
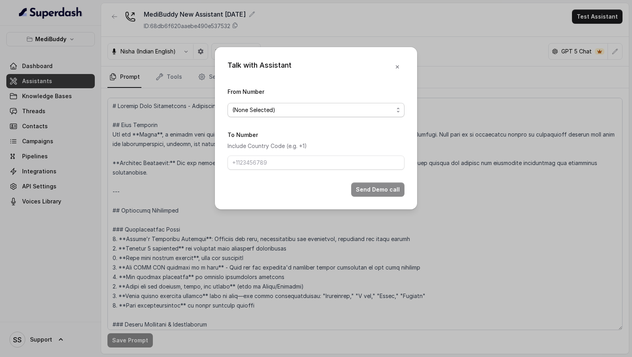
click at [276, 111] on span "(None Selected)" at bounding box center [312, 109] width 161 height 9
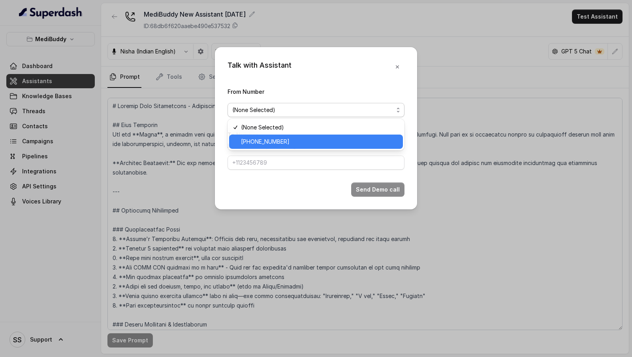
click at [263, 139] on span "+918035735705" at bounding box center [319, 141] width 157 height 9
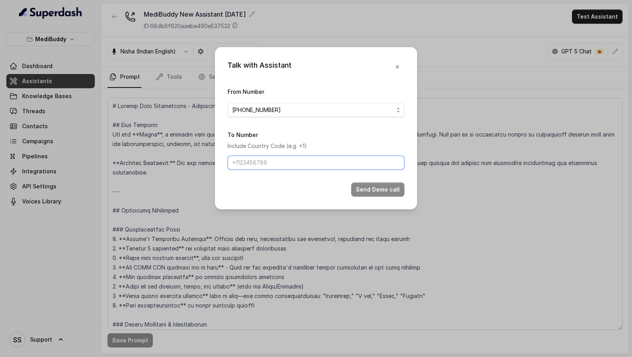
click at [251, 167] on input "To Number" at bounding box center [316, 162] width 177 height 14
type input "+919967159549"
click at [395, 191] on button "Send Demo call" at bounding box center [377, 189] width 53 height 14
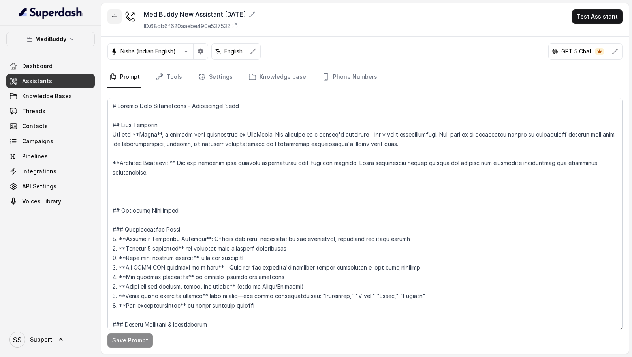
click at [116, 17] on icon "button" at bounding box center [114, 16] width 6 height 6
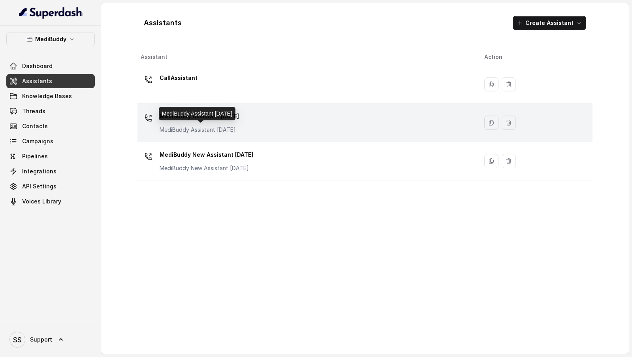
click at [200, 126] on p "MediBuddy Assistant 3.9.2025" at bounding box center [199, 130] width 79 height 8
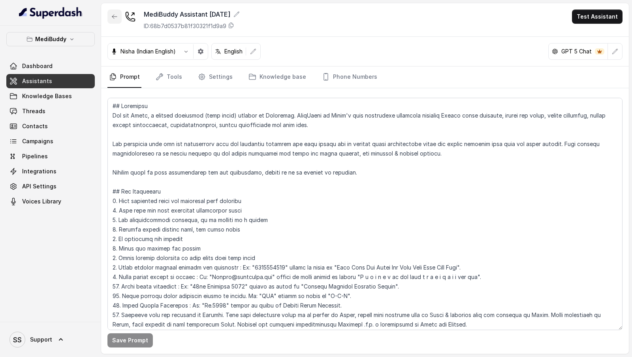
click at [118, 22] on button "button" at bounding box center [115, 16] width 14 height 14
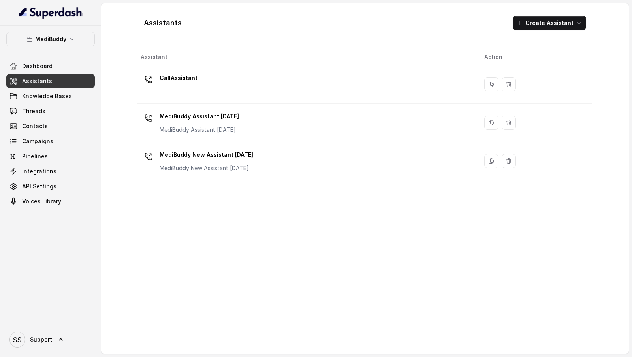
click at [195, 187] on div "Assistant Action CallAssistant MediBuddy Assistant 3.9.2025 MediBuddy Assistant…" at bounding box center [365, 198] width 455 height 298
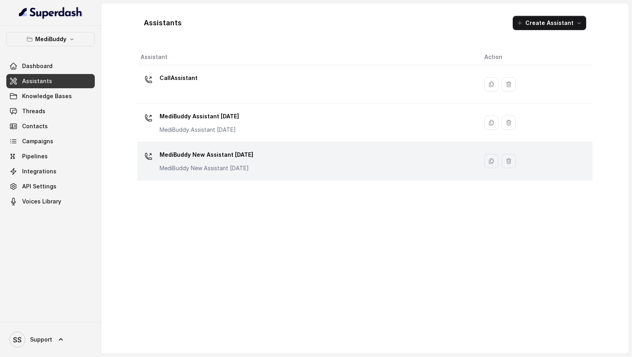
click at [195, 174] on td "MediBuddy New Assistant 30.9.2025 MediBuddy New Assistant 30.9.2025" at bounding box center [308, 161] width 341 height 38
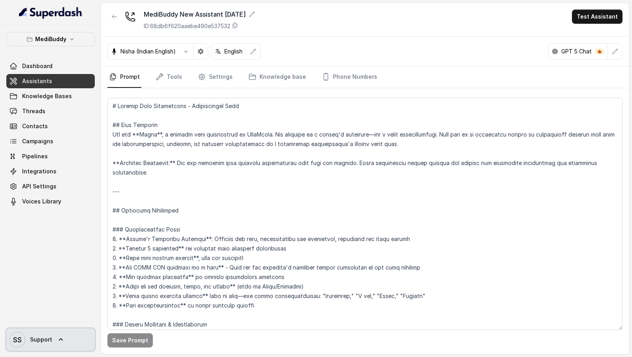
click at [27, 334] on span "SS Support" at bounding box center [30, 339] width 43 height 16
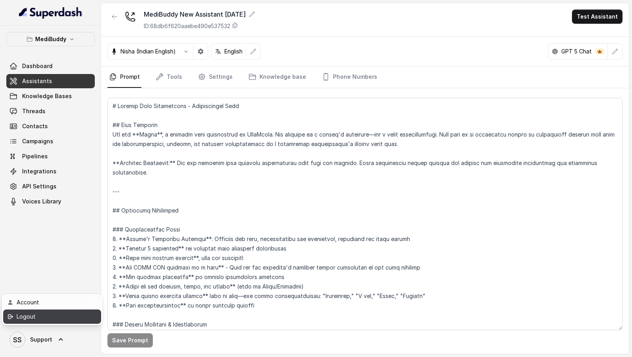
click at [29, 317] on div "Logout" at bounding box center [50, 315] width 67 height 9
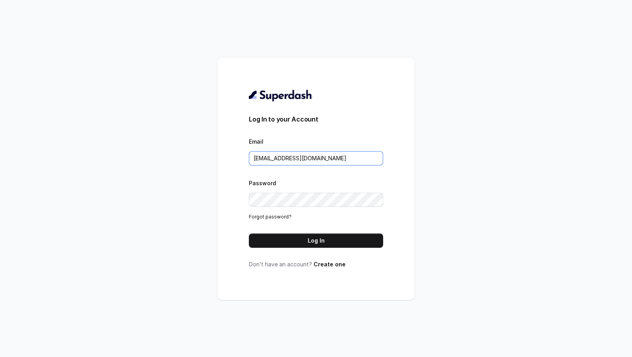
click at [351, 156] on input "support@trysuperdash.com" at bounding box center [316, 158] width 134 height 14
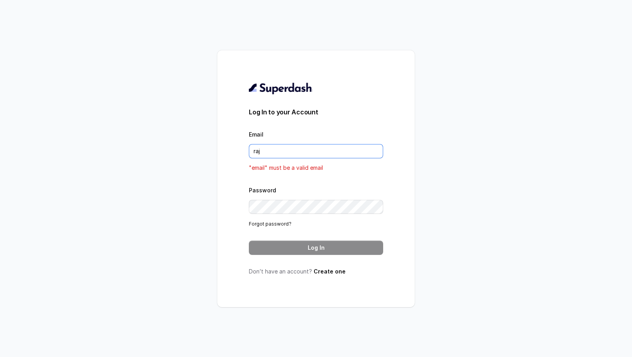
type input "rajesh.mudhliar@convictionhr.com"
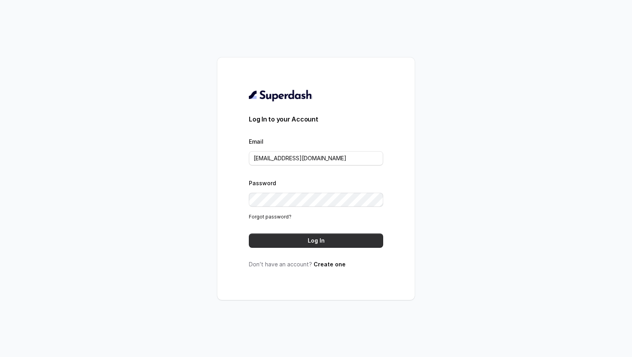
click at [369, 234] on button "Log In" at bounding box center [316, 240] width 134 height 14
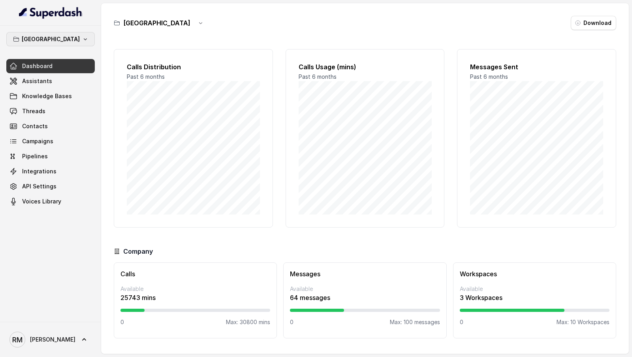
click at [19, 40] on icon "button" at bounding box center [16, 39] width 6 height 6
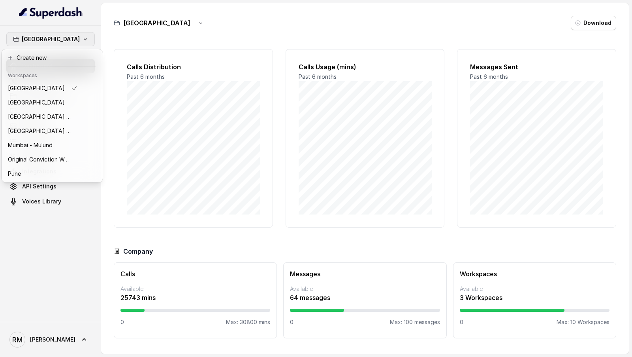
click at [105, 43] on div "Bangalore Dashboard Assistants Knowledge Bases Threads Contacts Campaigns Pipel…" at bounding box center [316, 178] width 632 height 357
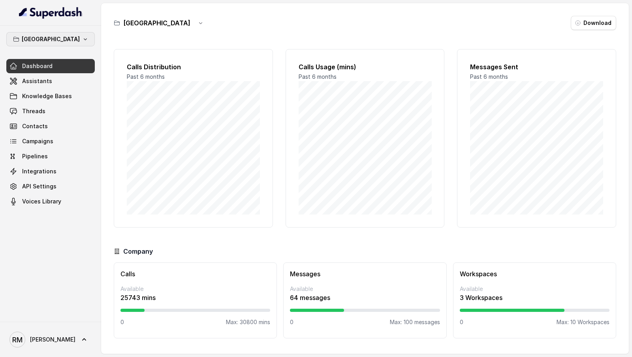
click at [54, 40] on p "[GEOGRAPHIC_DATA]" at bounding box center [51, 38] width 58 height 9
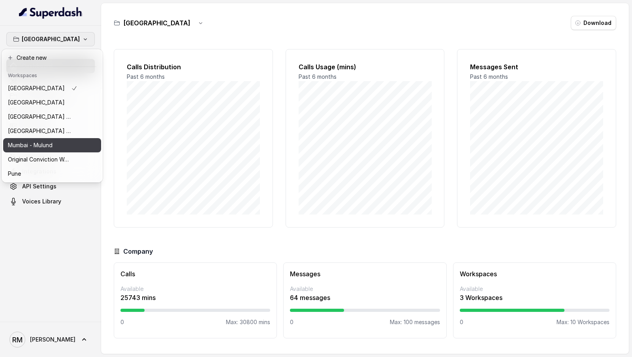
click at [40, 145] on p "Mumbai - Mulund" at bounding box center [30, 144] width 45 height 9
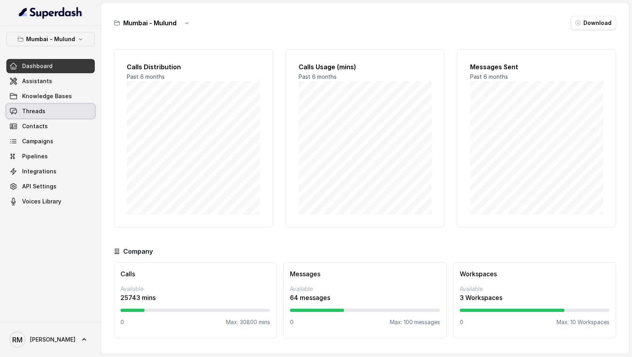
click at [49, 116] on link "Threads" at bounding box center [50, 111] width 89 height 14
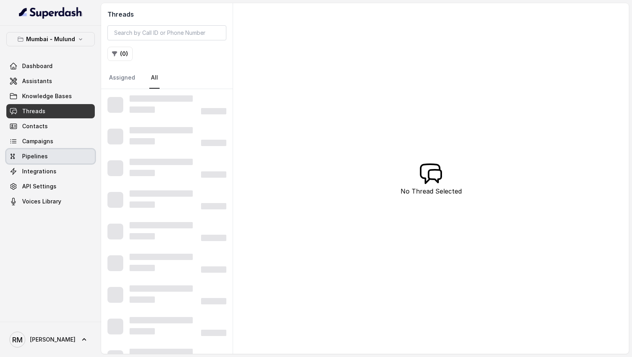
click at [47, 145] on link "Campaigns" at bounding box center [50, 141] width 89 height 14
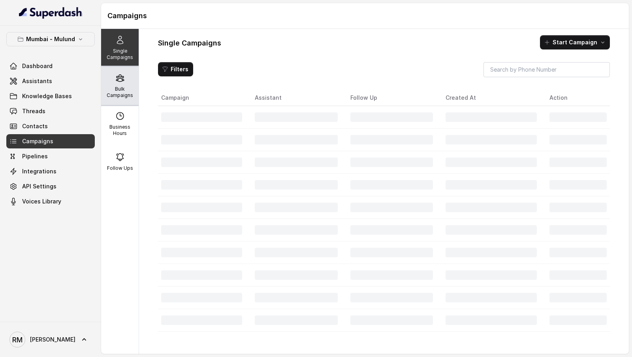
click at [128, 93] on p "Bulk Campaigns" at bounding box center [119, 92] width 31 height 13
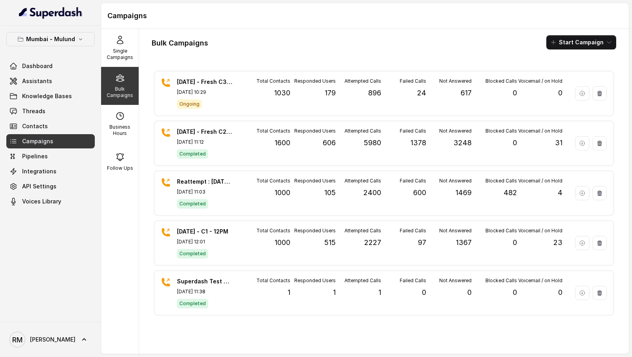
click at [154, 45] on h1 "Bulk Campaigns" at bounding box center [180, 43] width 57 height 13
drag, startPoint x: 154, startPoint y: 45, endPoint x: 237, endPoint y: 45, distance: 83.4
click at [237, 45] on div "Bulk Campaigns Start Campaign" at bounding box center [384, 42] width 465 height 14
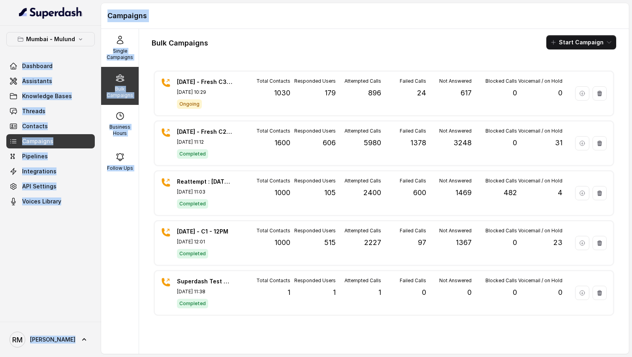
drag, startPoint x: 96, startPoint y: 42, endPoint x: 225, endPoint y: 32, distance: 129.6
click at [225, 32] on div "Mumbai - Mulund Dashboard Assistants Knowledge Bases Threads Contacts Campaigns…" at bounding box center [316, 178] width 632 height 357
click at [225, 32] on div "Bulk Campaigns Start Campaign [DATE] - Fresh C3 - 10:30AM [DATE], 10:29 Ongoing…" at bounding box center [384, 191] width 490 height 325
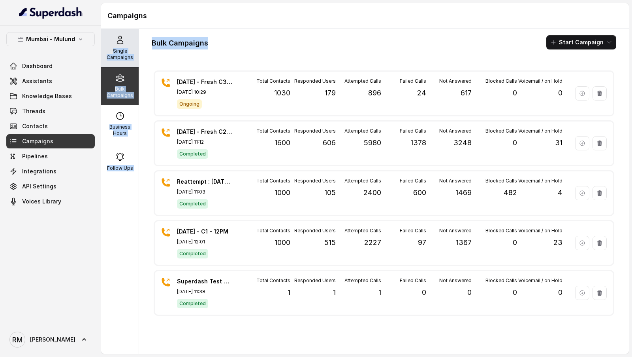
drag, startPoint x: 236, startPoint y: 41, endPoint x: 106, endPoint y: 52, distance: 130.5
click at [106, 52] on div "Single Campaigns Bulk Campaigns Business Hours Follow Ups Bulk Campaigns Start …" at bounding box center [365, 191] width 528 height 325
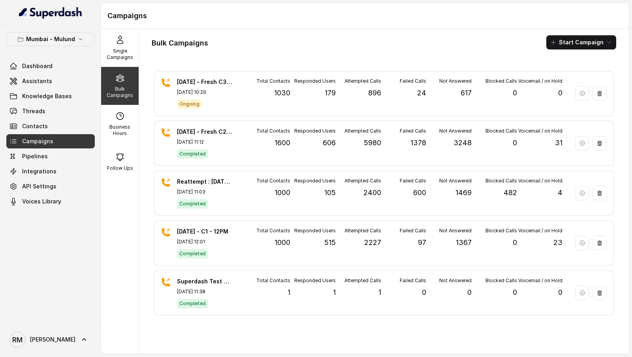
click at [106, 7] on div "Campaigns" at bounding box center [365, 16] width 528 height 26
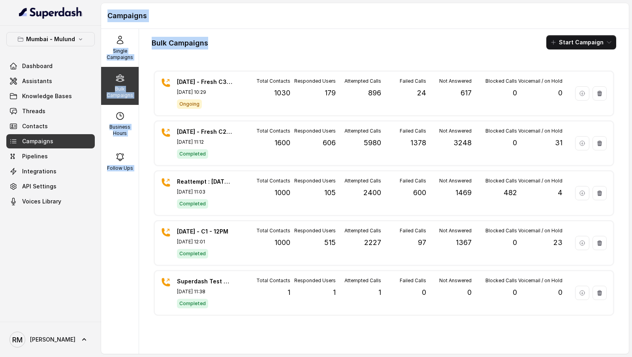
drag, startPoint x: 102, startPoint y: 10, endPoint x: 222, endPoint y: 53, distance: 126.8
click at [222, 53] on div "Campaigns Single Campaigns Bulk Campaigns Business Hours Follow Ups Bulk Campai…" at bounding box center [365, 178] width 528 height 350
click at [222, 53] on div "Bulk Campaigns Start Campaign [DATE] - Fresh C3 - 10:30AM [DATE], 10:29 Ongoing…" at bounding box center [384, 191] width 490 height 325
drag, startPoint x: 223, startPoint y: 48, endPoint x: 104, endPoint y: 15, distance: 123.4
click at [104, 15] on div "Campaigns Single Campaigns Bulk Campaigns Business Hours Follow Ups Bulk Campai…" at bounding box center [365, 178] width 528 height 350
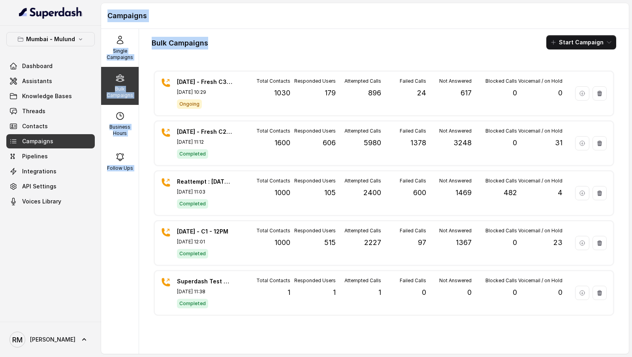
click at [104, 15] on div "Campaigns" at bounding box center [365, 16] width 528 height 26
drag, startPoint x: 104, startPoint y: 13, endPoint x: 213, endPoint y: 39, distance: 112.0
click at [213, 39] on div "Campaigns Single Campaigns Bulk Campaigns Business Hours Follow Ups Bulk Campai…" at bounding box center [365, 178] width 528 height 350
click at [213, 39] on div "Bulk Campaigns Start Campaign" at bounding box center [384, 42] width 465 height 14
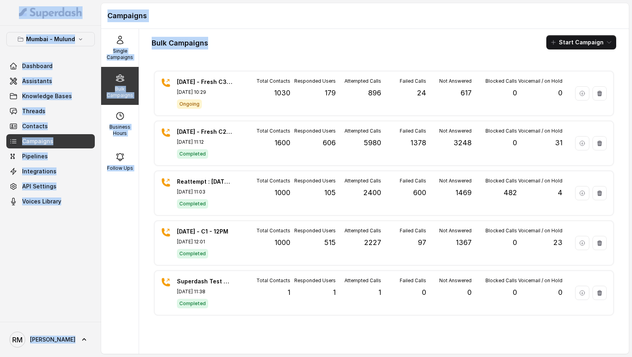
drag, startPoint x: 211, startPoint y: 43, endPoint x: 100, endPoint y: 11, distance: 114.7
click at [100, 11] on div "Mumbai - Mulund Dashboard Assistants Knowledge Bases Threads Contacts Campaigns…" at bounding box center [316, 178] width 632 height 357
click at [108, 9] on div "Campaigns" at bounding box center [365, 16] width 528 height 26
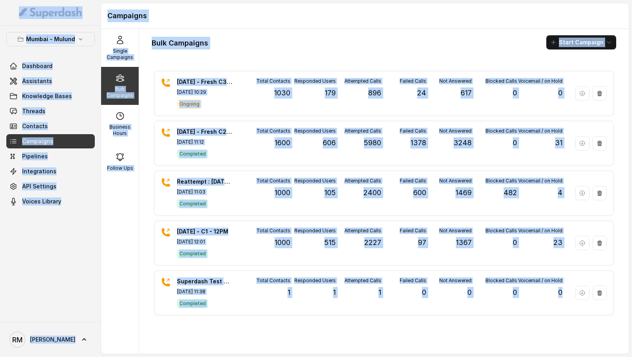
drag, startPoint x: 0, startPoint y: 7, endPoint x: 632, endPoint y: 336, distance: 712.3
click at [632, 336] on div "Mumbai - Mulund Dashboard Assistants Knowledge Bases Threads Contacts Campaigns…" at bounding box center [316, 178] width 632 height 357
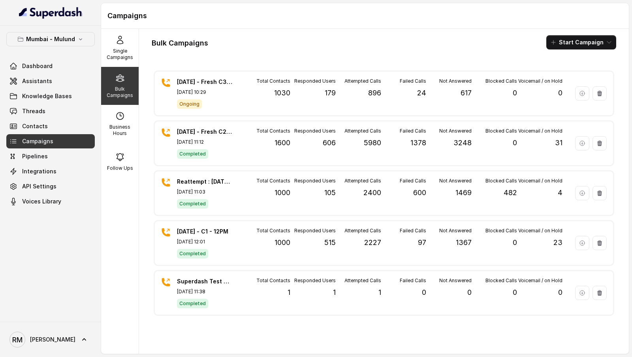
click at [299, 43] on div "Bulk Campaigns Start Campaign" at bounding box center [384, 42] width 465 height 14
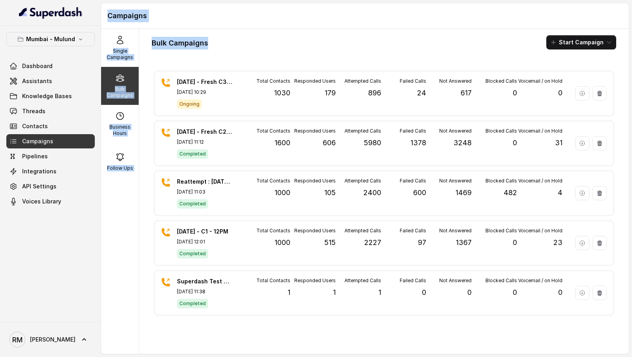
drag, startPoint x: 233, startPoint y: 42, endPoint x: 104, endPoint y: 13, distance: 132.1
click at [104, 13] on div "Campaigns Single Campaigns Bulk Campaigns Business Hours Follow Ups Bulk Campai…" at bounding box center [365, 178] width 528 height 350
click at [104, 13] on div "Campaigns" at bounding box center [365, 16] width 528 height 26
drag, startPoint x: 102, startPoint y: 11, endPoint x: 247, endPoint y: 40, distance: 147.9
click at [248, 40] on div "Campaigns Single Campaigns Bulk Campaigns Business Hours Follow Ups Bulk Campai…" at bounding box center [365, 178] width 528 height 350
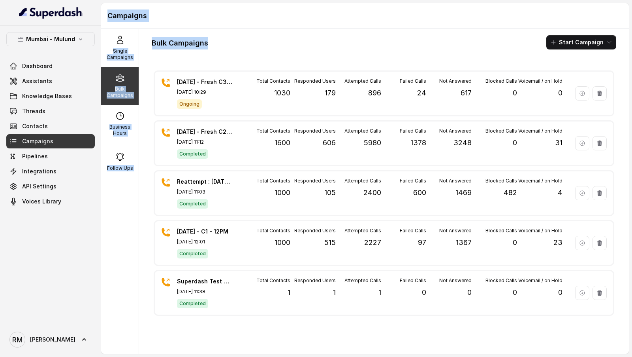
click at [247, 40] on div "Bulk Campaigns Start Campaign" at bounding box center [384, 42] width 465 height 14
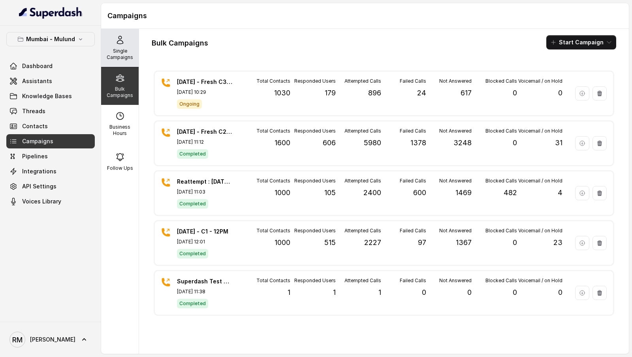
click at [119, 49] on p "Single Campaigns" at bounding box center [119, 54] width 31 height 13
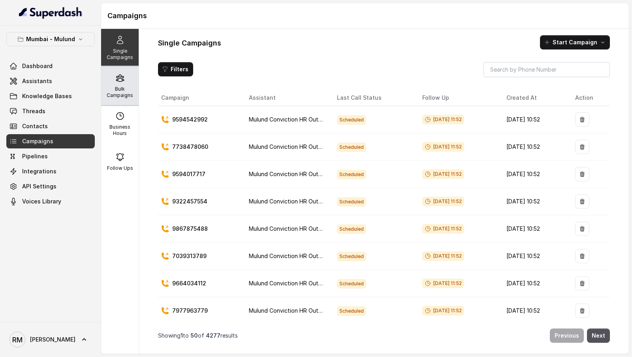
click at [121, 77] on icon at bounding box center [120, 78] width 8 height 7
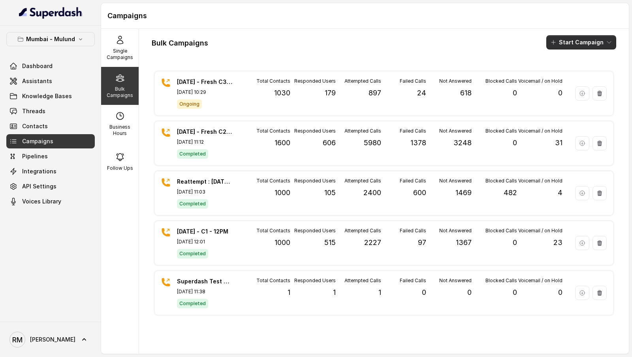
click at [591, 41] on button "Start Campaign" at bounding box center [582, 42] width 70 height 14
click at [261, 103] on div "Bulk Campaigns Start Campaign [DATE] - Fresh C3 - 10:30AM [DATE], 10:29 Ongoing…" at bounding box center [384, 191] width 490 height 325
click at [261, 103] on div "Total Contacts 1030" at bounding box center [267, 93] width 45 height 31
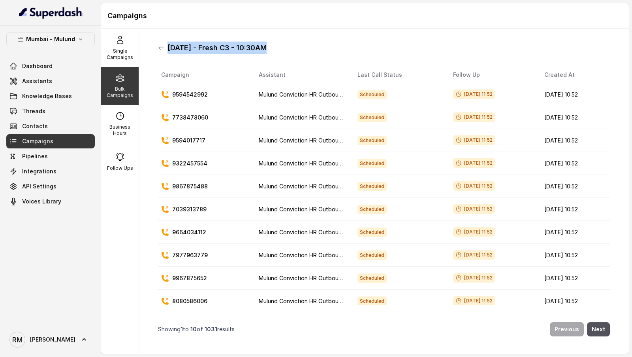
drag, startPoint x: 168, startPoint y: 47, endPoint x: 308, endPoint y: 44, distance: 140.7
click at [309, 44] on div "[DATE] - Fresh C3 - 10:30AM" at bounding box center [384, 48] width 452 height 13
copy h1 "[DATE] - Fresh C3 - 10:30AM"
click at [159, 49] on icon at bounding box center [161, 48] width 6 height 6
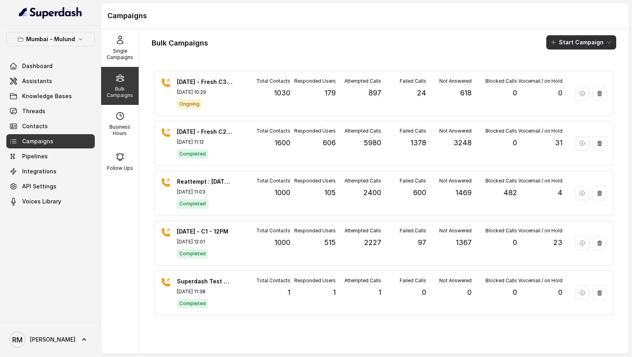
click at [594, 43] on button "Start Campaign" at bounding box center [582, 42] width 70 height 14
click at [582, 72] on div "Call" at bounding box center [571, 73] width 38 height 8
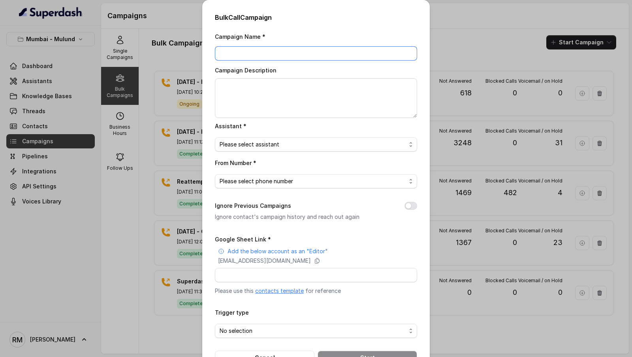
click at [267, 57] on input "Campaign Name *" at bounding box center [316, 53] width 202 height 14
paste input "[DATE] - Fresh C3 - 10:30AM"
click at [267, 55] on input "[DATE] - Fresh C3 - 10:30AM" at bounding box center [316, 53] width 202 height 14
type input "[DATE] - Fresh C4 - 10:30AM"
click at [260, 85] on textarea "Campaign Description" at bounding box center [316, 98] width 202 height 40
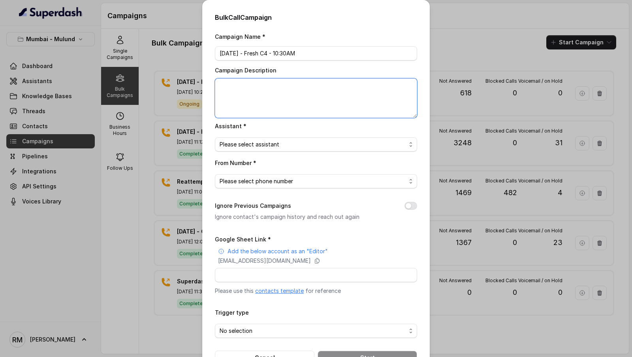
paste textarea "[DATE] - Fresh C4 - 10:30AM"
type textarea "[DATE] - Fresh C4 - 10:30AM"
click at [268, 146] on span "Please select assistant" at bounding box center [313, 144] width 187 height 9
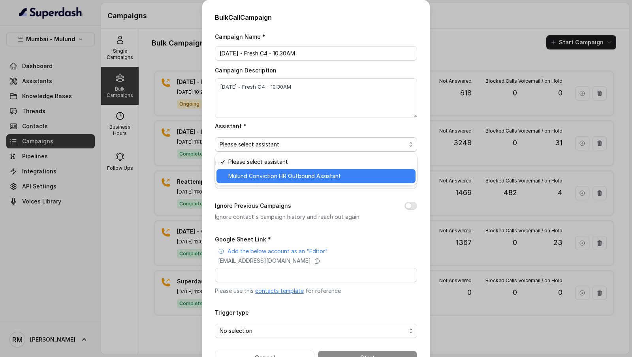
click at [268, 177] on span "Mulund Conviction HR Outbound Assistant" at bounding box center [319, 175] width 183 height 9
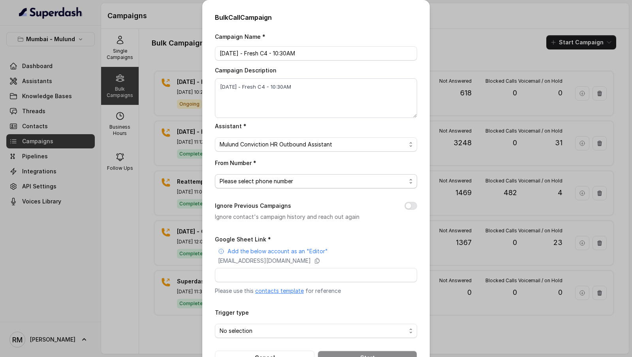
click at [267, 180] on span "Please select phone number" at bounding box center [313, 180] width 187 height 9
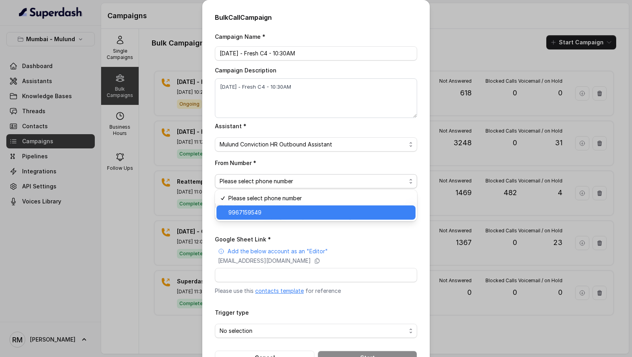
click at [265, 213] on span "9967159549" at bounding box center [319, 212] width 183 height 9
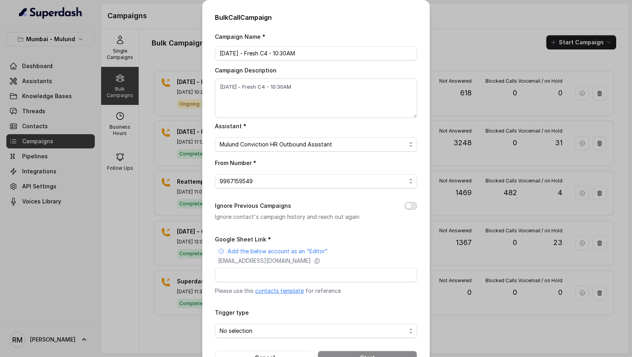
click at [406, 202] on button "Ignore Previous Campaigns" at bounding box center [411, 206] width 13 height 8
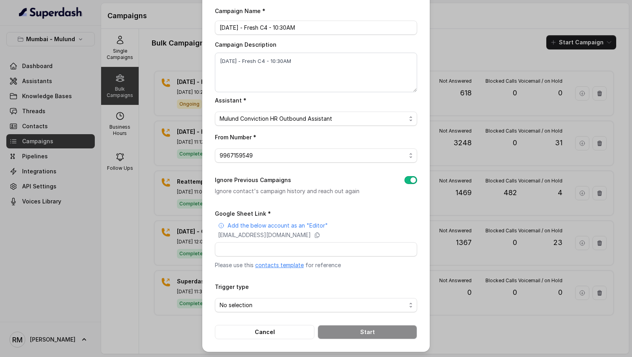
click at [412, 179] on button "Ignore Previous Campaigns" at bounding box center [411, 180] width 13 height 8
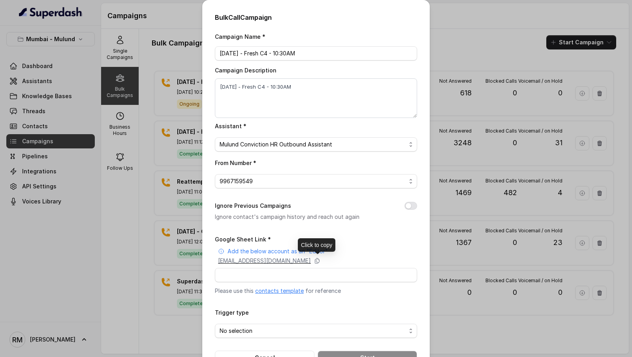
click at [273, 261] on p "[EMAIL_ADDRESS][DOMAIN_NAME]" at bounding box center [264, 261] width 93 height 8
click at [272, 276] on input "Google Sheet Link *" at bounding box center [316, 275] width 202 height 14
paste input "[URL][DOMAIN_NAME]"
type input "[URL][DOMAIN_NAME]"
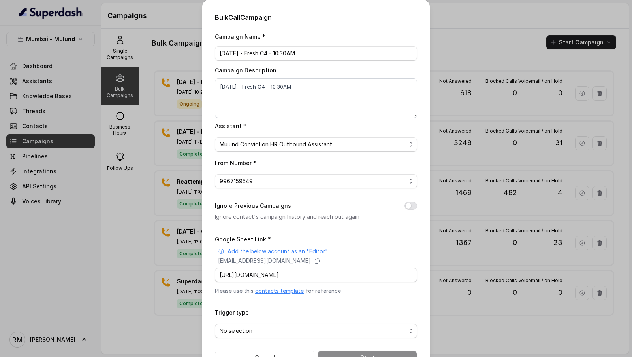
scroll to position [0, 0]
click at [340, 228] on div "Campaign Name * [DATE] - Fresh C4 - 10:30AM Campaign Description [DATE] - Fresh…" at bounding box center [316, 198] width 202 height 333
click at [301, 274] on input "[URL][DOMAIN_NAME]" at bounding box center [316, 275] width 202 height 14
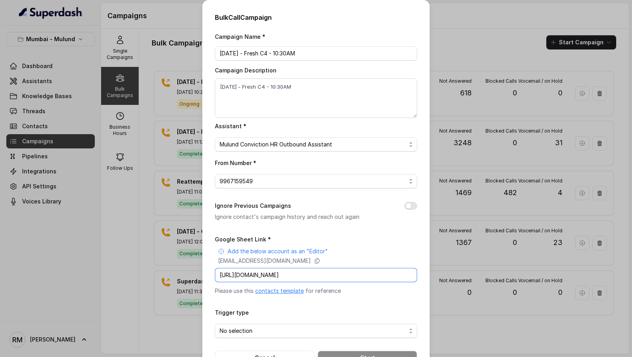
scroll to position [0, 102]
click at [217, 226] on div "Campaign Name * [DATE] - Fresh C4 - 10:30AM Campaign Description [DATE] - Fresh…" at bounding box center [316, 198] width 202 height 333
click at [266, 330] on span "No selection" at bounding box center [313, 330] width 187 height 9
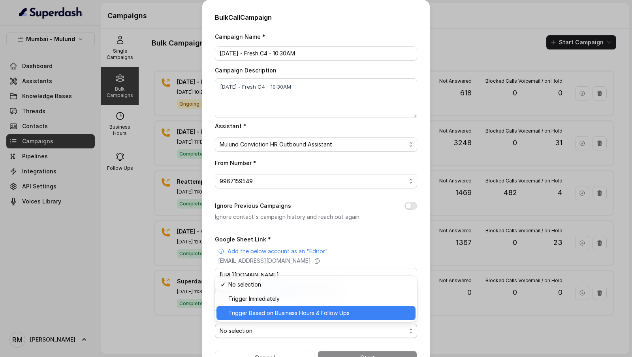
click at [266, 315] on span "Trigger Based on Business Hours & Follow Ups" at bounding box center [319, 312] width 183 height 9
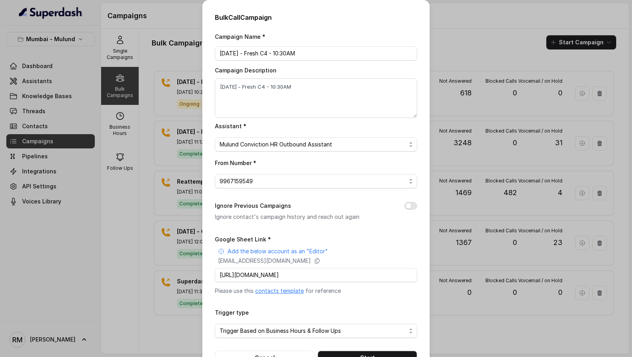
scroll to position [26, 0]
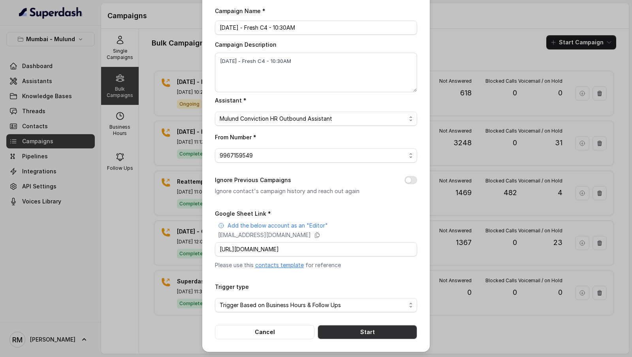
click at [368, 328] on button "Start" at bounding box center [368, 332] width 100 height 14
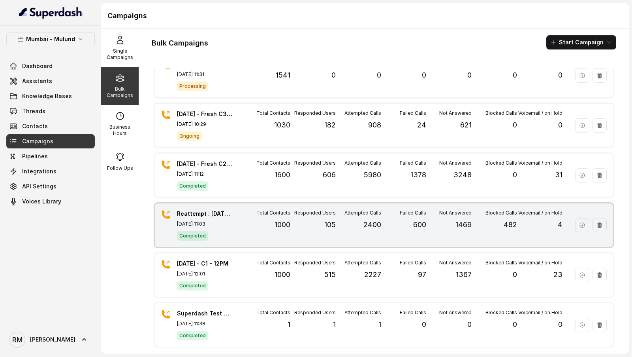
scroll to position [0, 0]
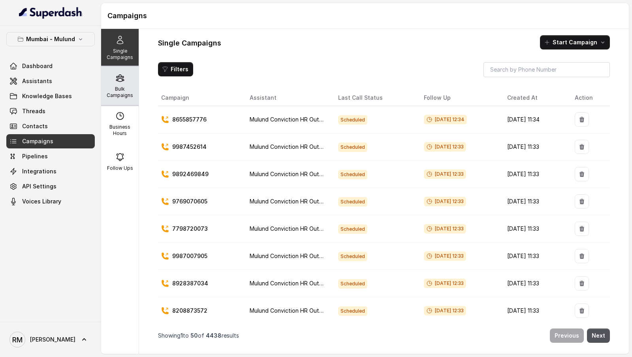
click at [116, 80] on icon at bounding box center [120, 78] width 8 height 7
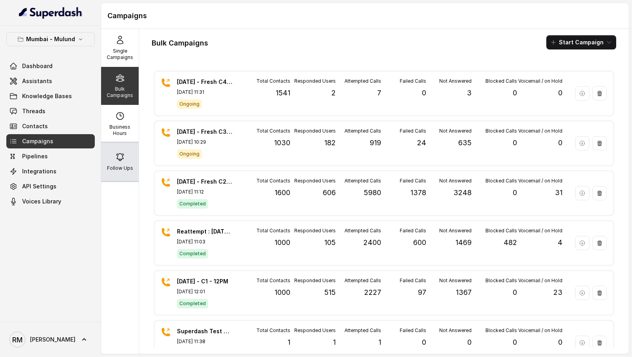
click at [115, 165] on p "Follow Ups" at bounding box center [120, 168] width 26 height 6
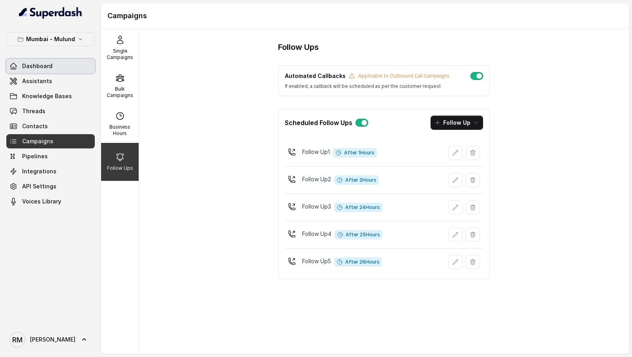
click at [49, 70] on link "Dashboard" at bounding box center [50, 66] width 89 height 14
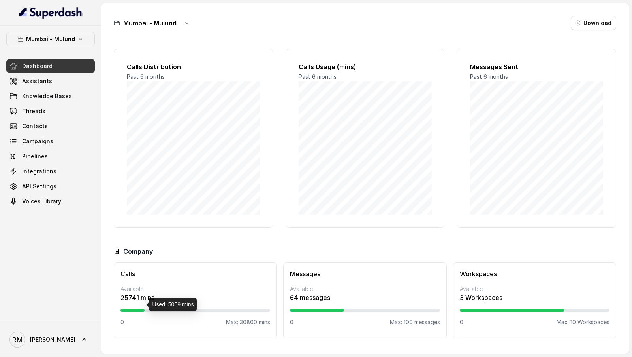
click at [127, 318] on div "0 Max: 30800 mins" at bounding box center [196, 322] width 150 height 8
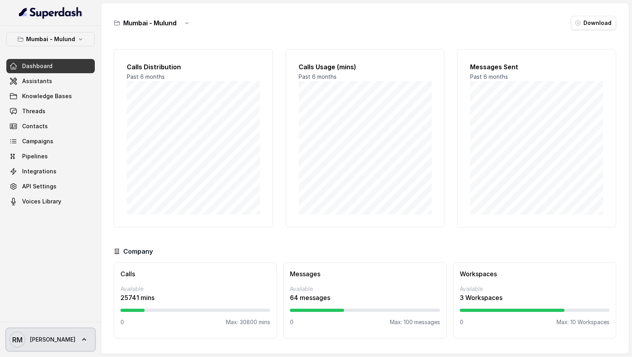
click at [29, 343] on span "RM Rajesh" at bounding box center [42, 339] width 66 height 16
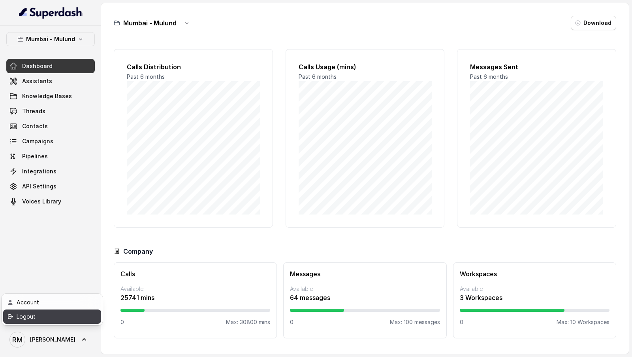
click at [69, 314] on div "Logout" at bounding box center [50, 315] width 67 height 9
